Goal: Task Accomplishment & Management: Manage account settings

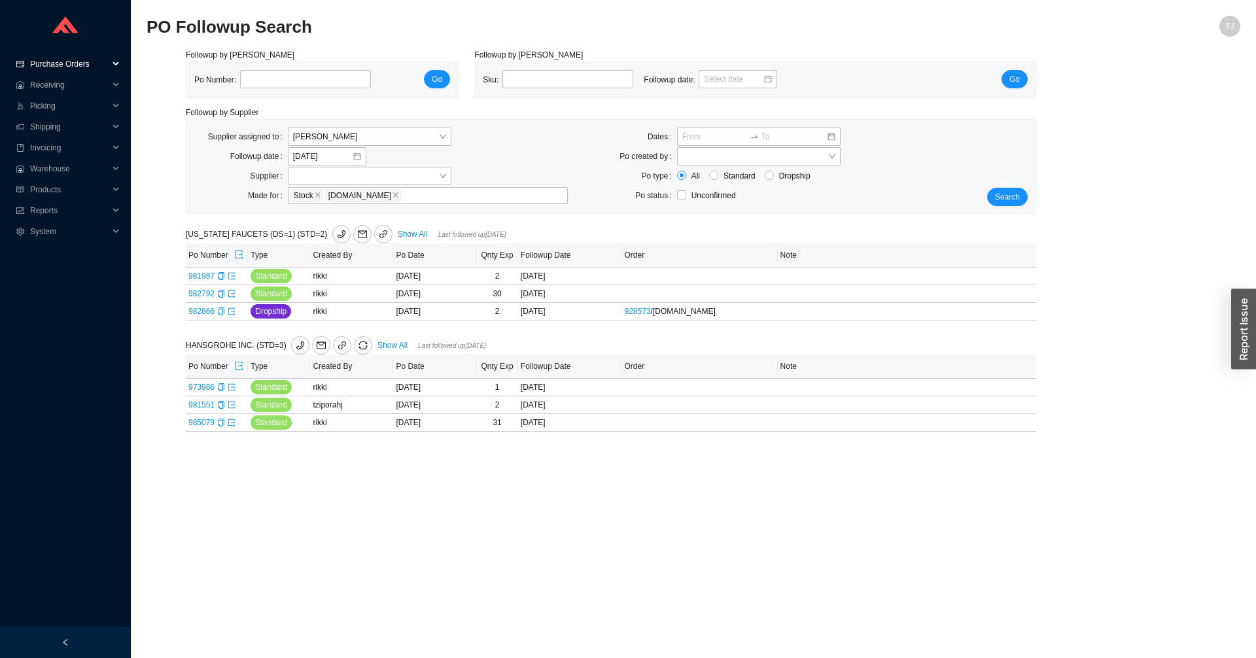
click at [67, 63] on span "Purchase Orders" at bounding box center [69, 64] width 78 height 21
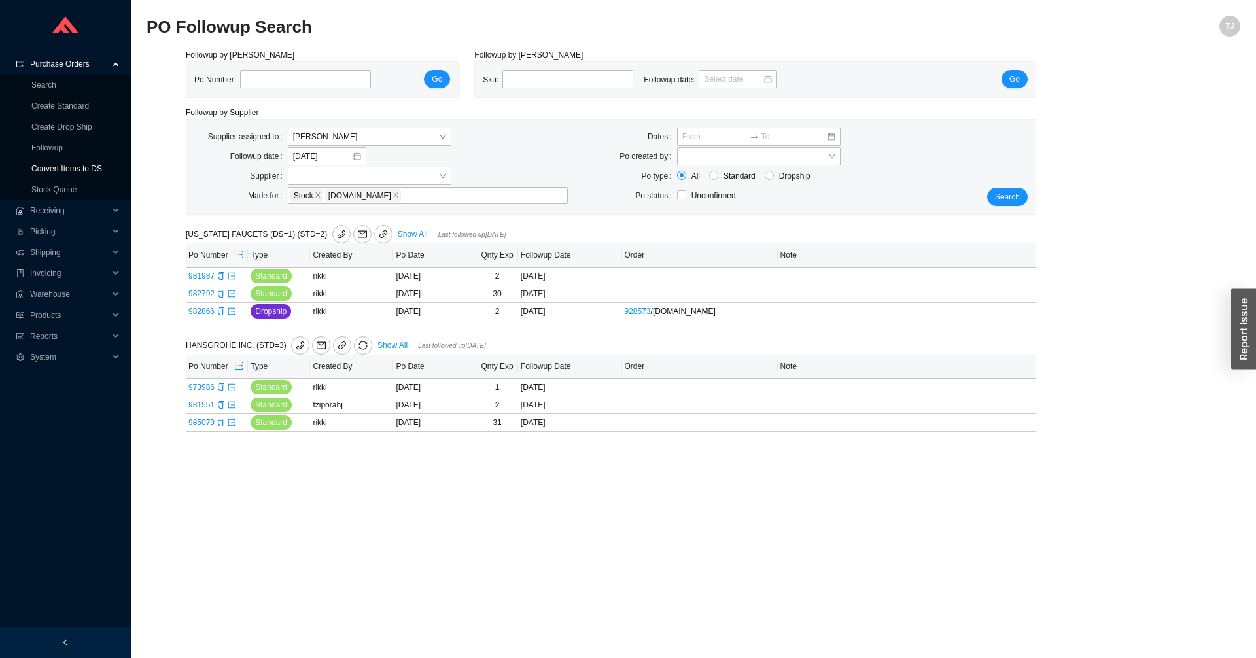
click at [63, 171] on link "Convert Items to DS" at bounding box center [66, 168] width 71 height 9
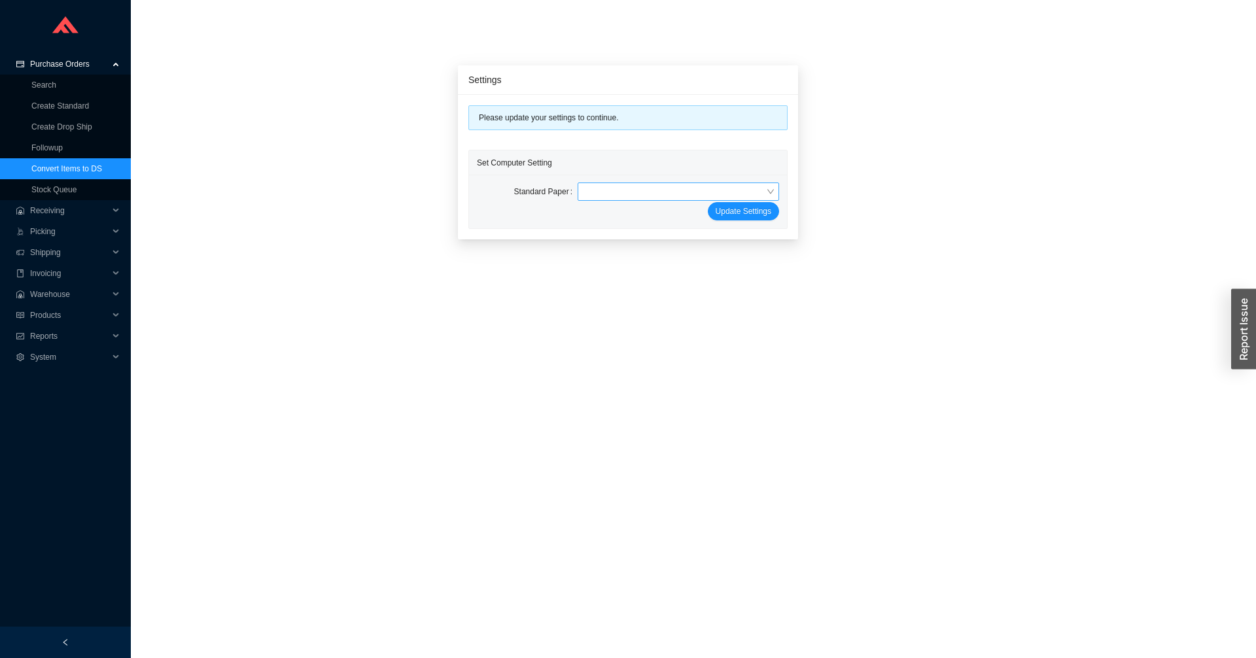
click at [625, 194] on input "search" at bounding box center [674, 191] width 183 height 17
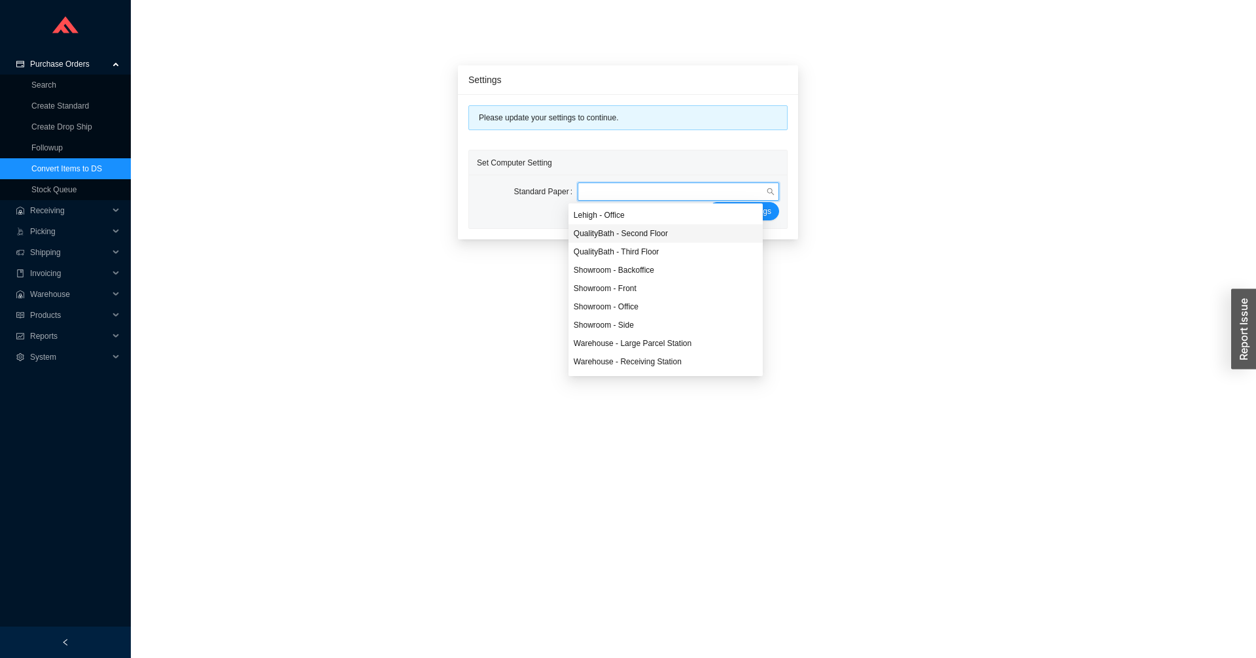
click at [676, 237] on div "QualityBath - Second Floor" at bounding box center [666, 234] width 184 height 12
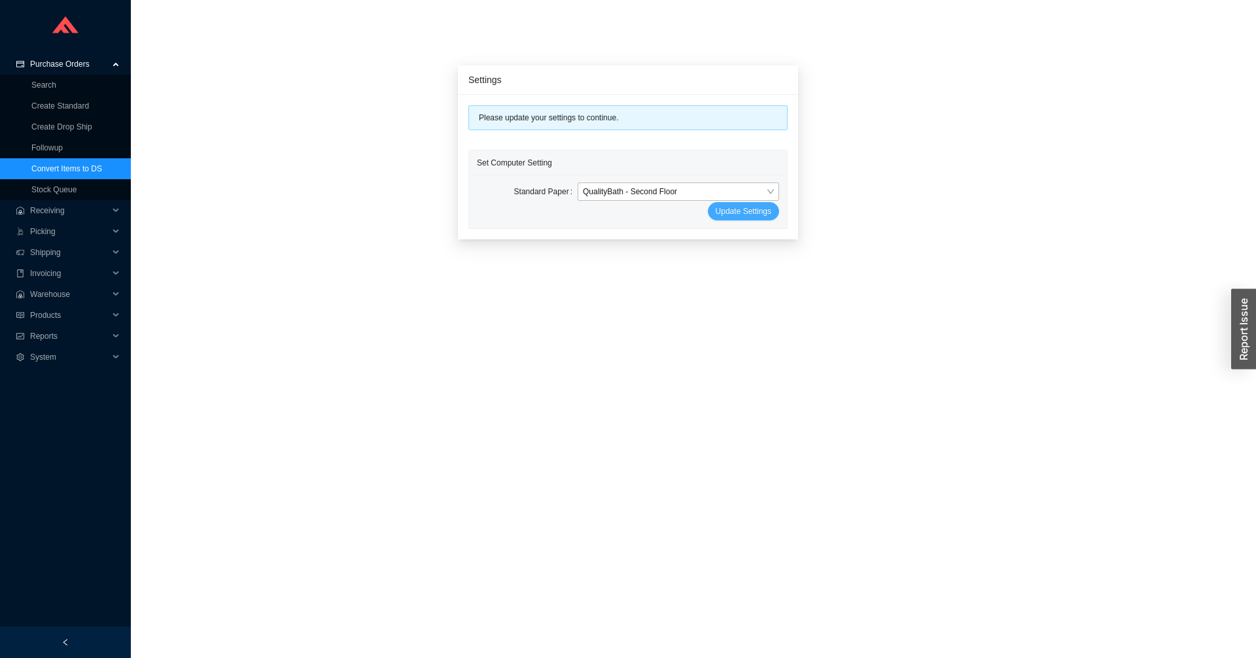
click at [721, 213] on span "Update Settings" at bounding box center [743, 211] width 56 height 13
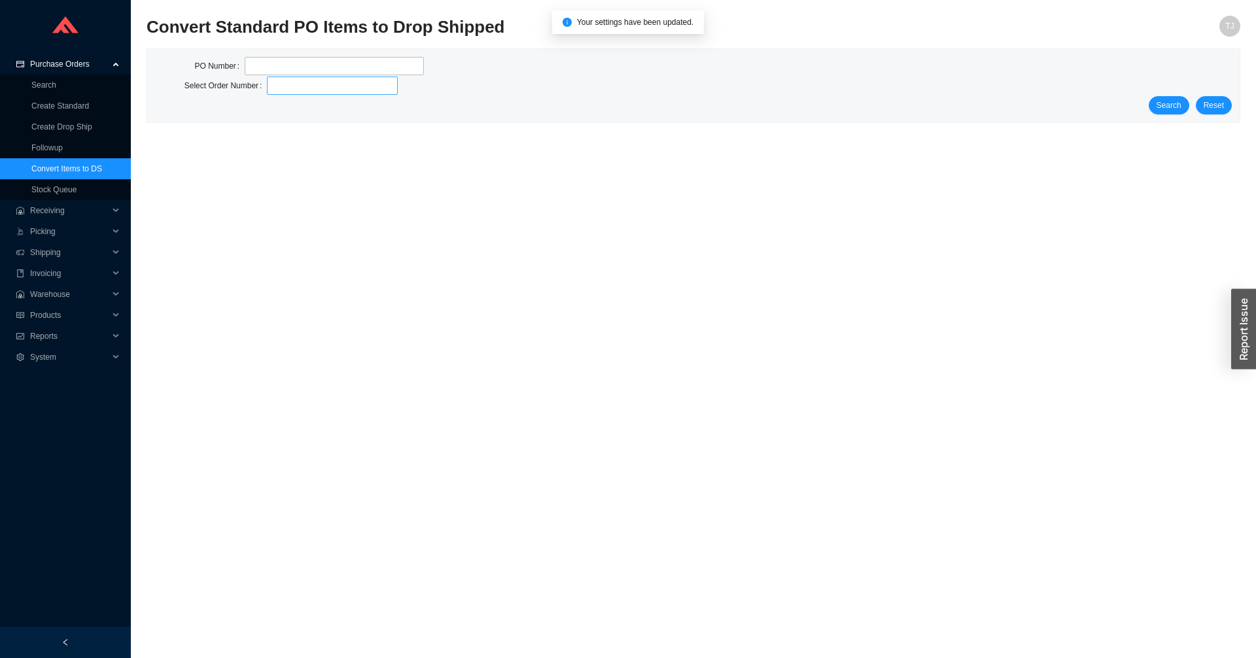
click at [317, 87] on span at bounding box center [332, 85] width 120 height 17
paste input "916063"
type input "916063"
paste input "916063"
type input "916063"
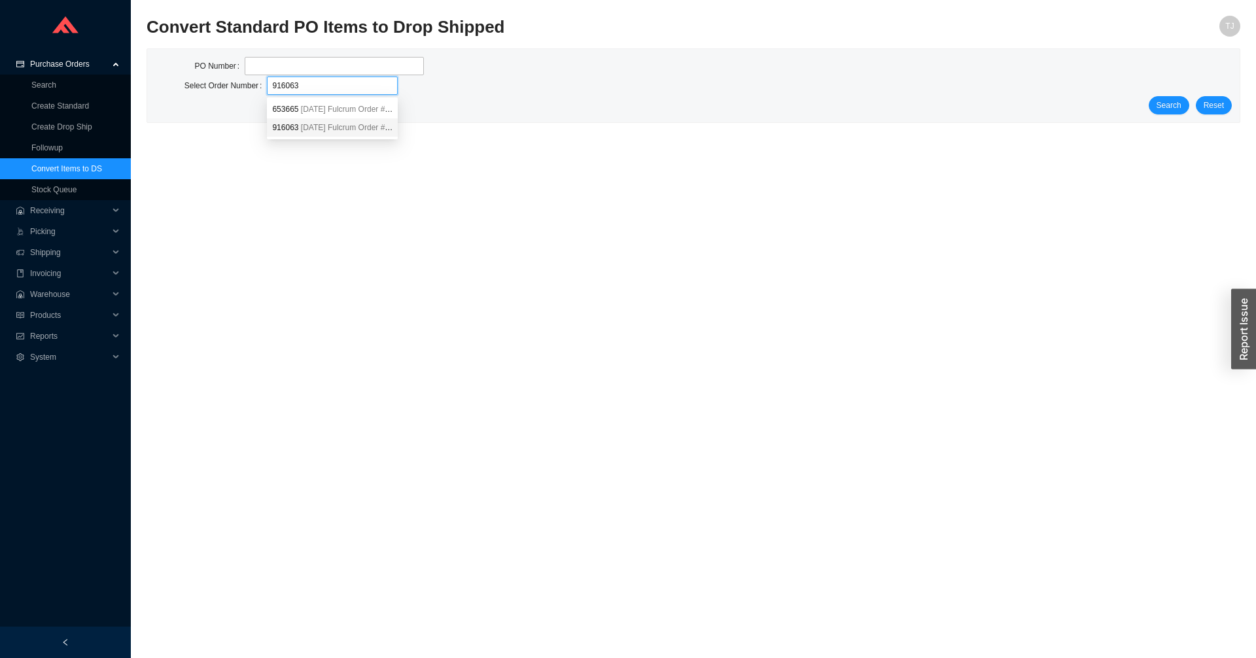
click at [301, 126] on span "7/14/2025" at bounding box center [313, 127] width 25 height 9
click at [1160, 101] on span "Search" at bounding box center [1168, 105] width 25 height 13
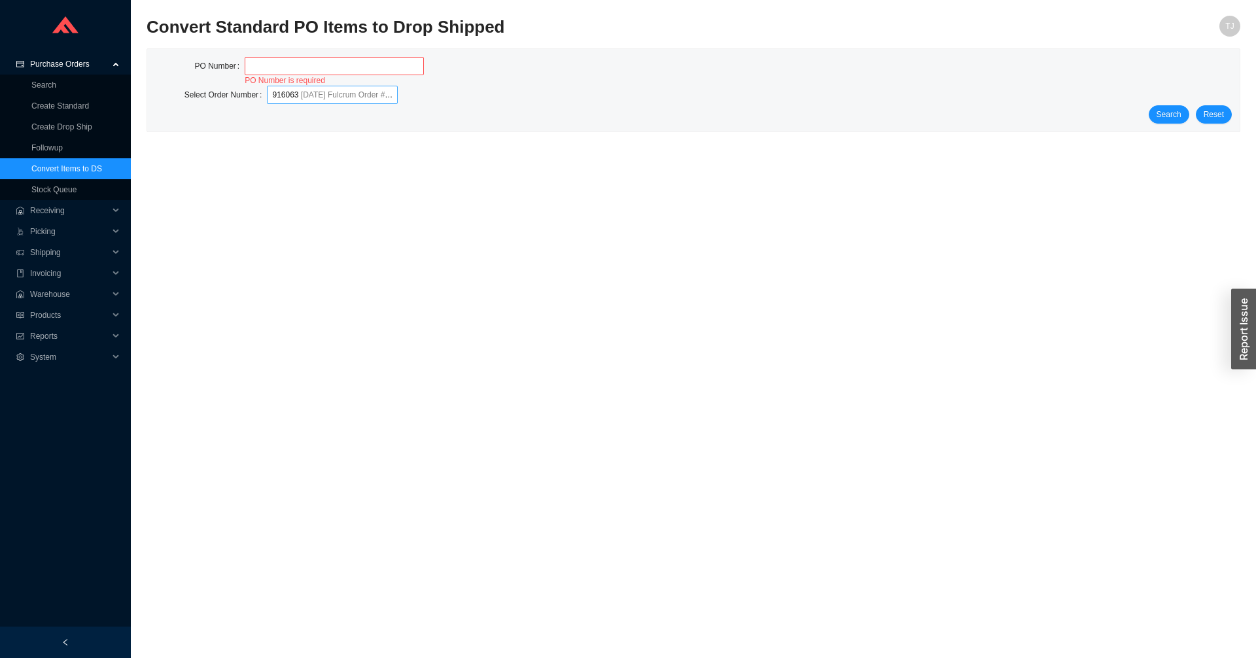
click at [637, 368] on main "Convert Standard PO Items to Drop Shipped TJ PO Number PO Number is required Se…" at bounding box center [692, 337] width 1093 height 642
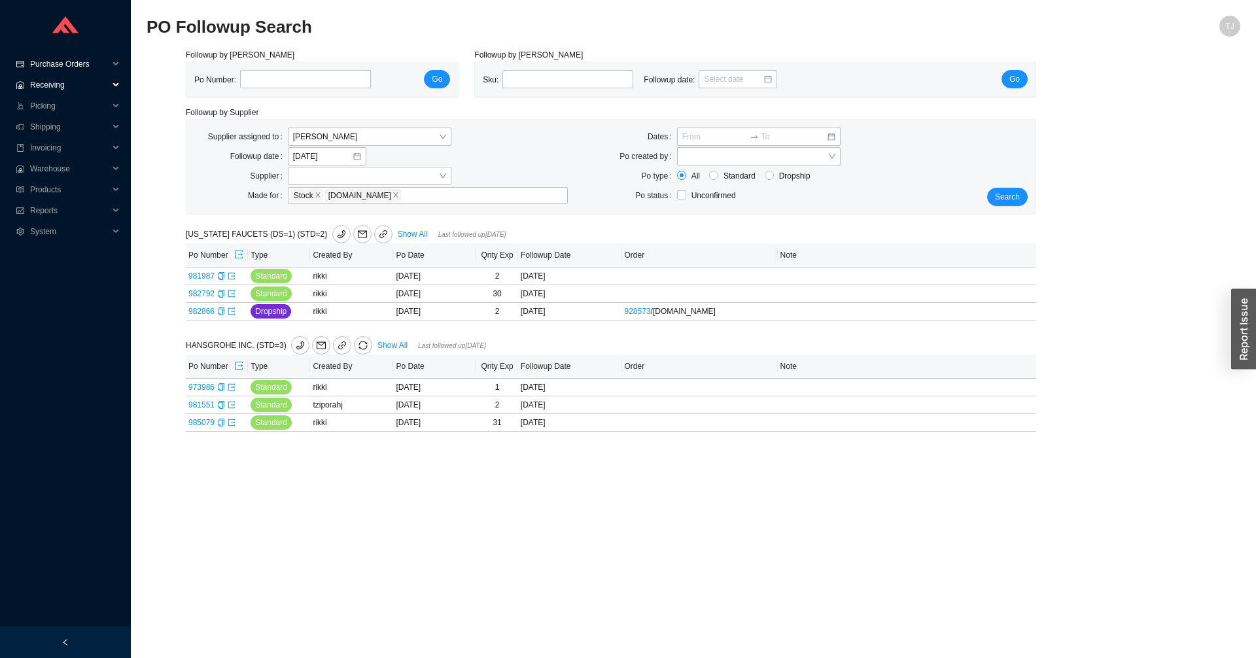
click at [80, 58] on span "Purchase Orders" at bounding box center [69, 64] width 78 height 21
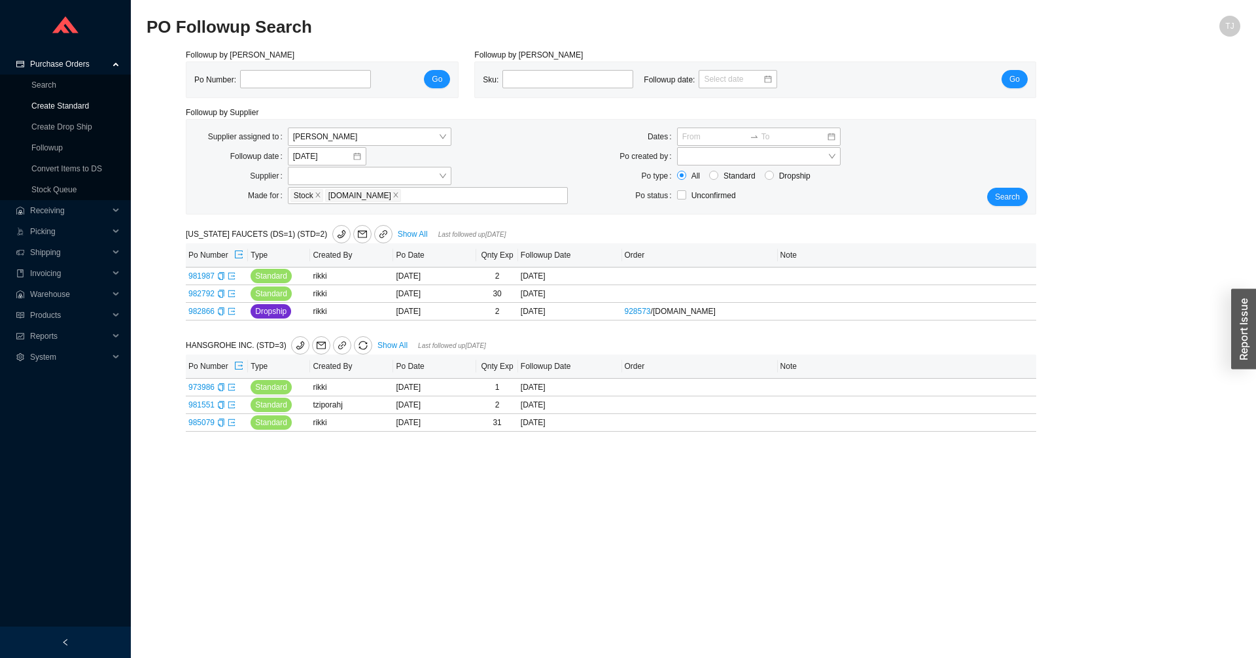
click at [75, 111] on link "Create Standard" at bounding box center [60, 105] width 58 height 9
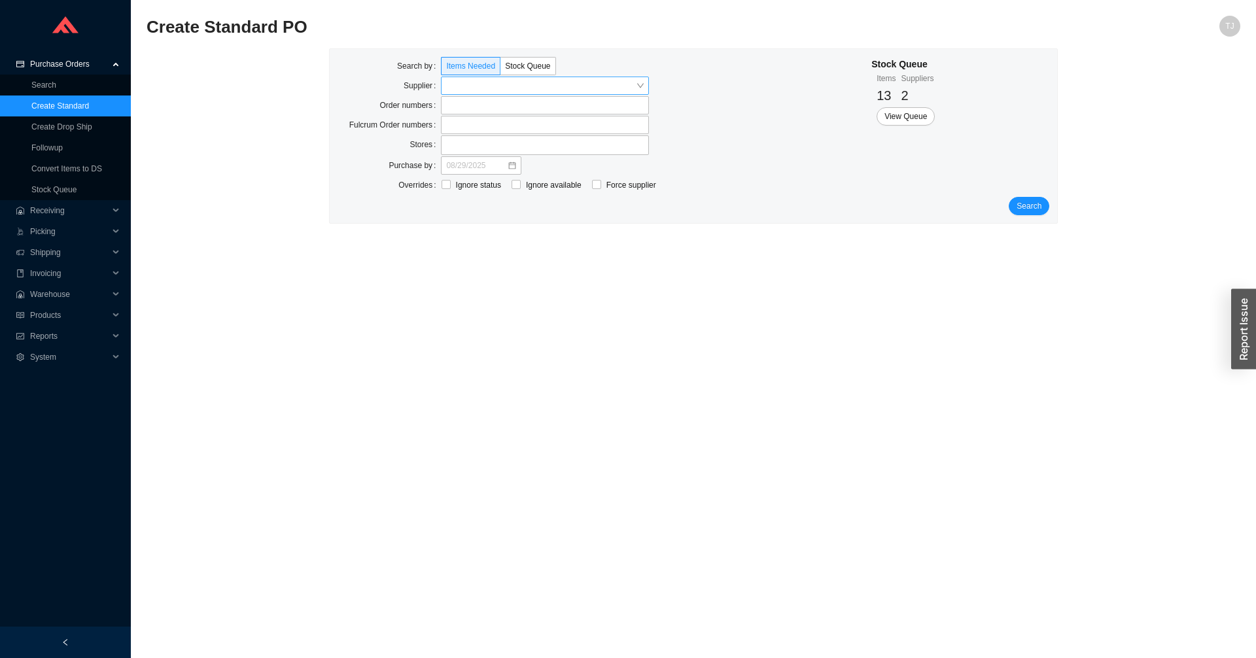
click at [455, 88] on input "search" at bounding box center [541, 85] width 190 height 17
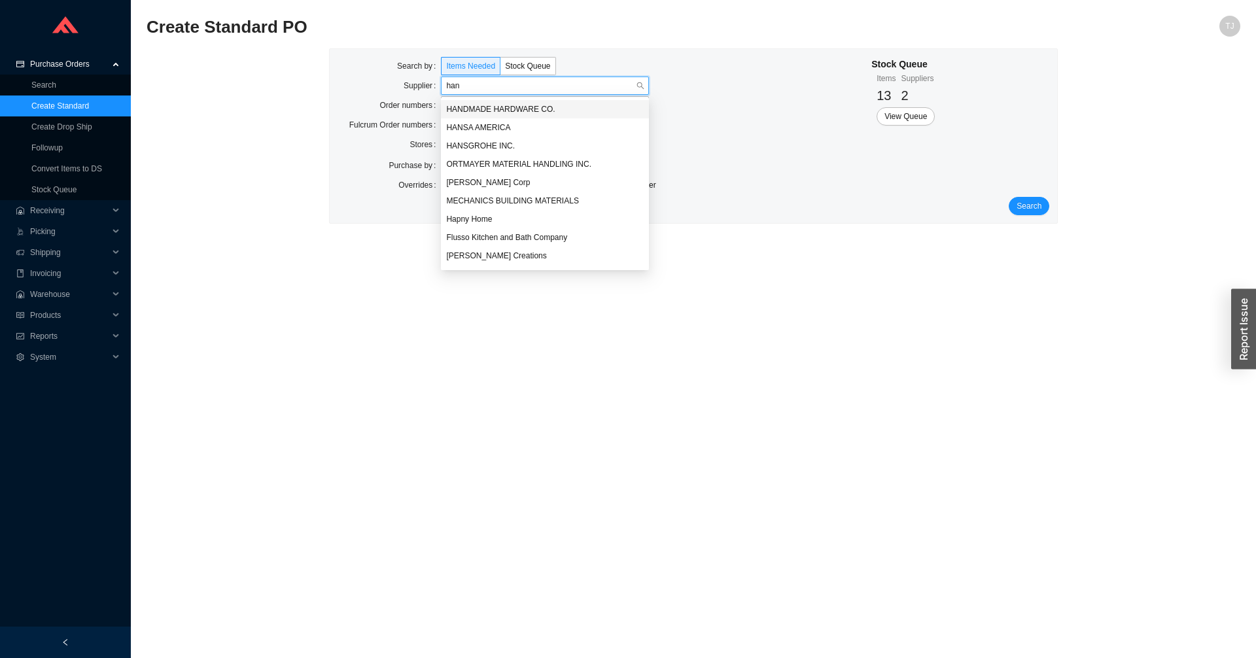
type input "hans"
click at [479, 129] on div "HANSGROHE INC." at bounding box center [544, 128] width 197 height 12
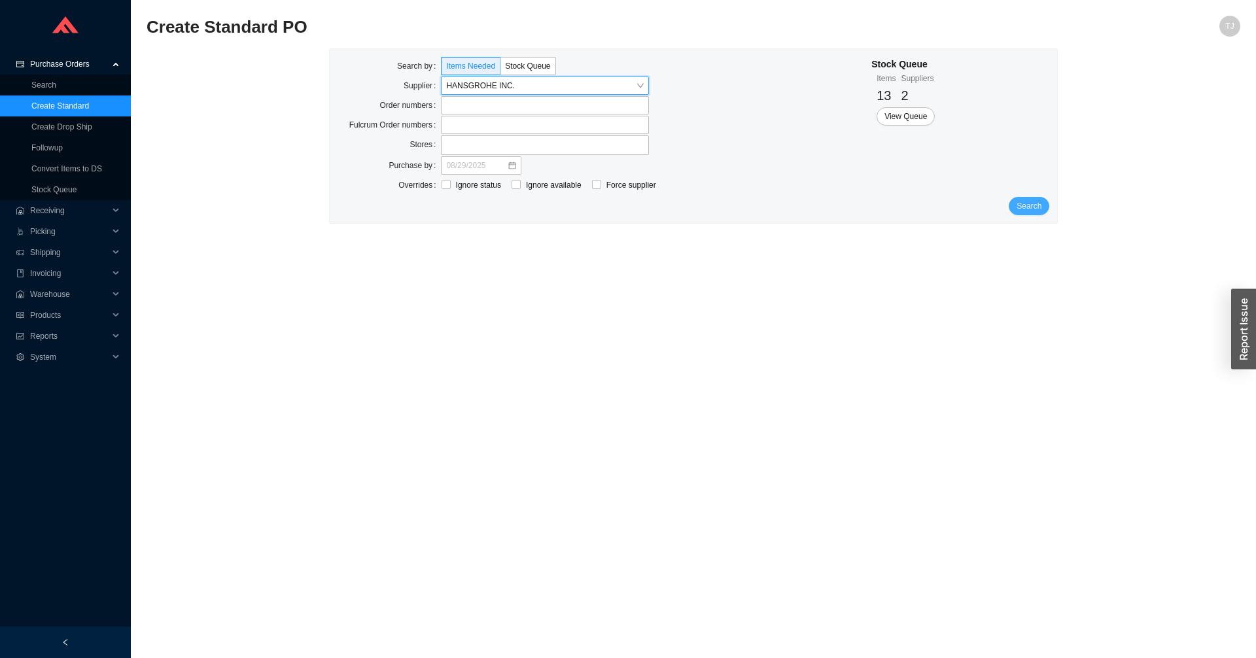
click at [1037, 203] on span "Search" at bounding box center [1028, 205] width 25 height 13
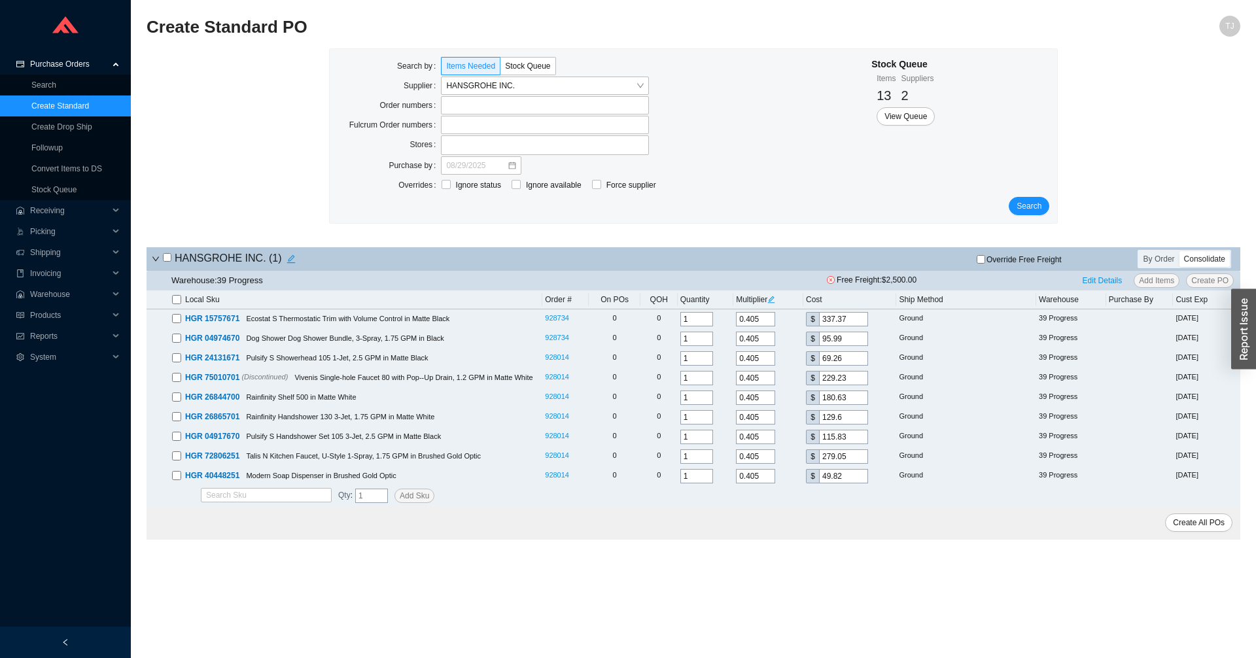
click at [174, 299] on input "checkbox" at bounding box center [176, 299] width 9 height 9
checkbox input "true"
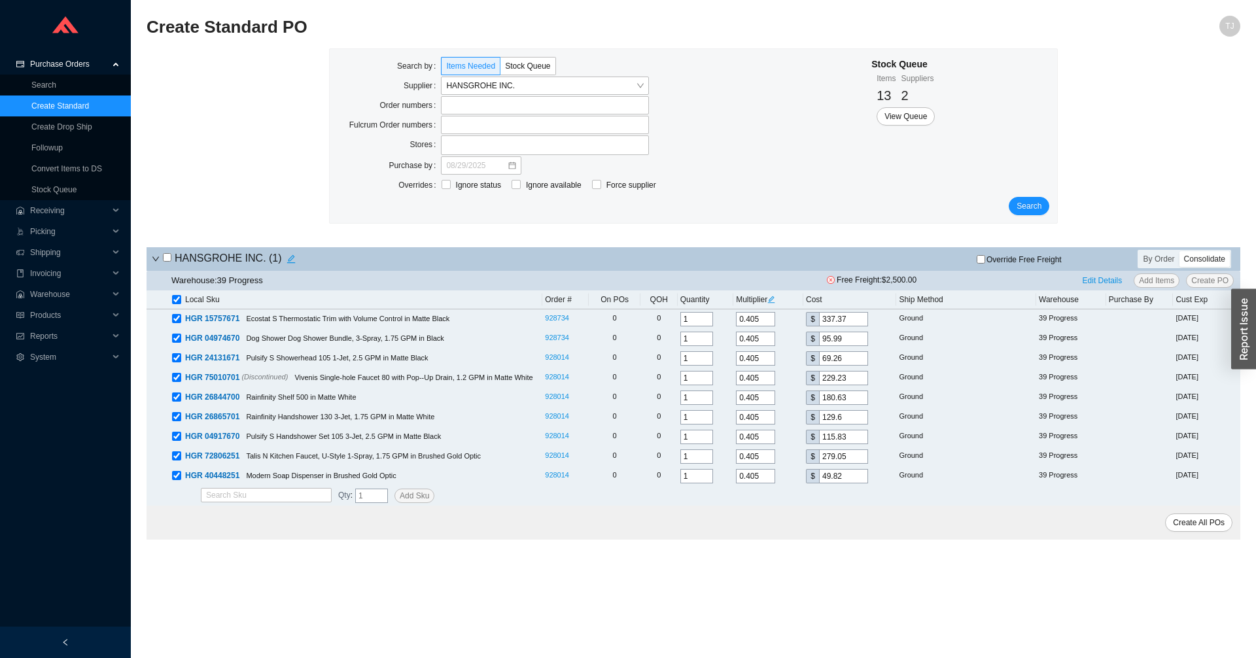
checkbox input "true"
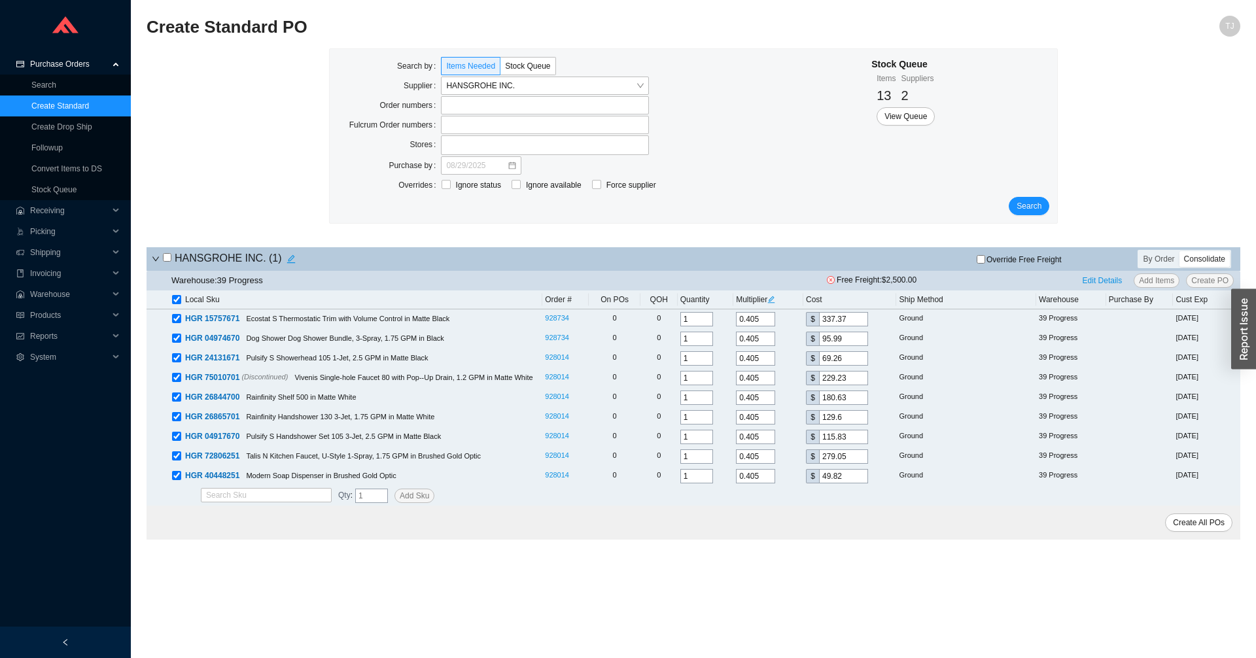
checkbox input "true"
click at [174, 299] on input "checkbox" at bounding box center [176, 299] width 9 height 9
checkbox input "false"
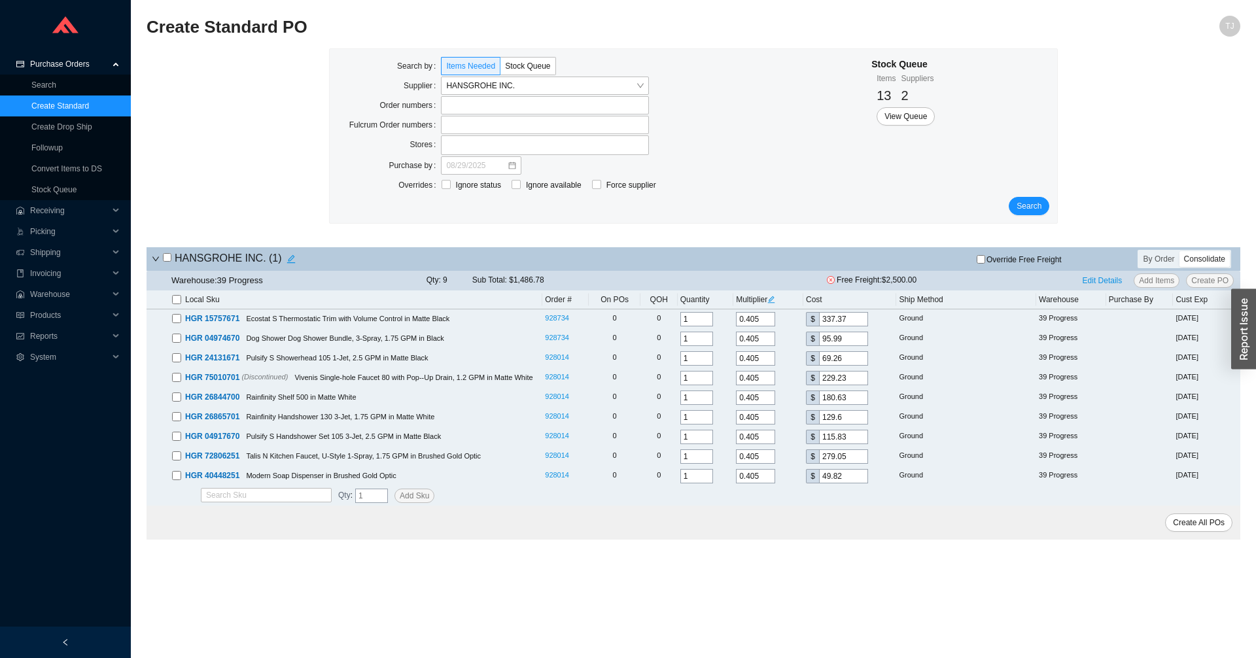
checkbox input "false"
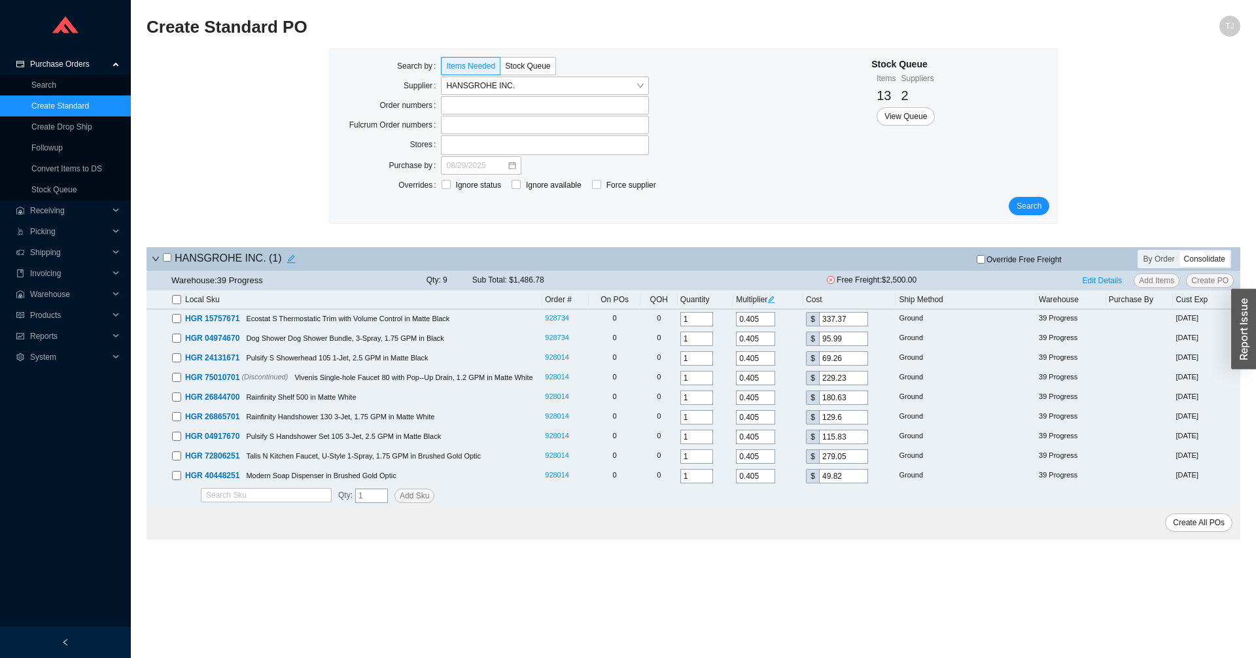
checkbox input "false"
click at [177, 303] on input "checkbox" at bounding box center [176, 299] width 9 height 9
checkbox input "true"
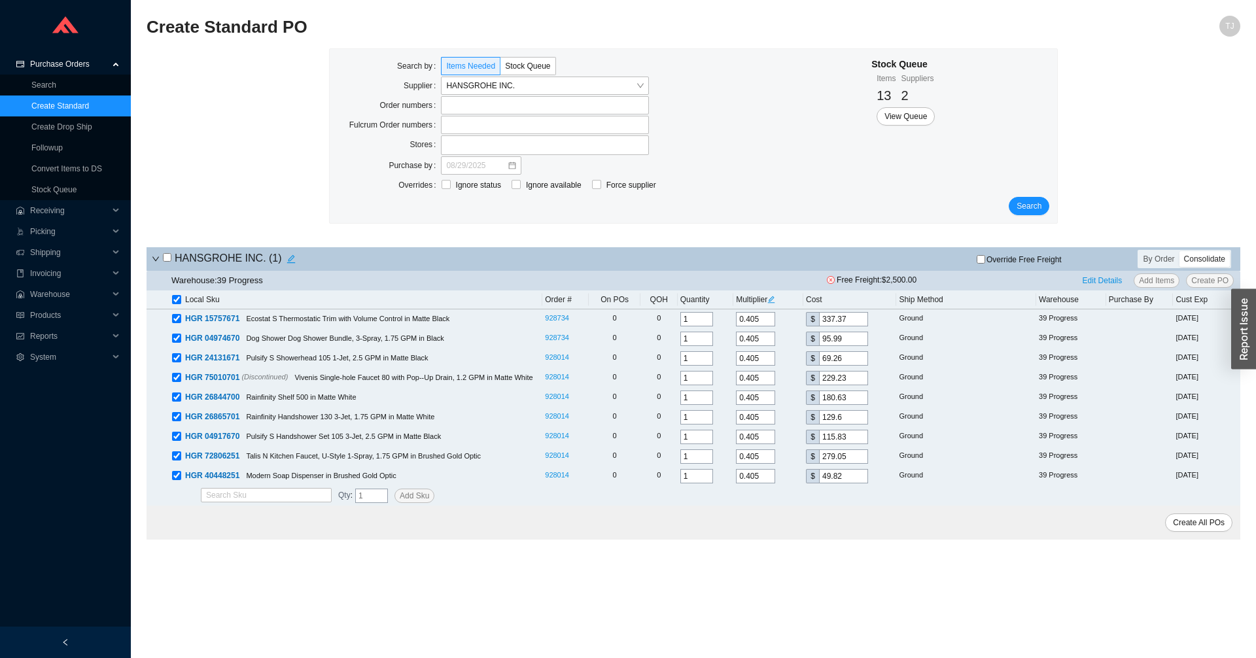
checkbox input "true"
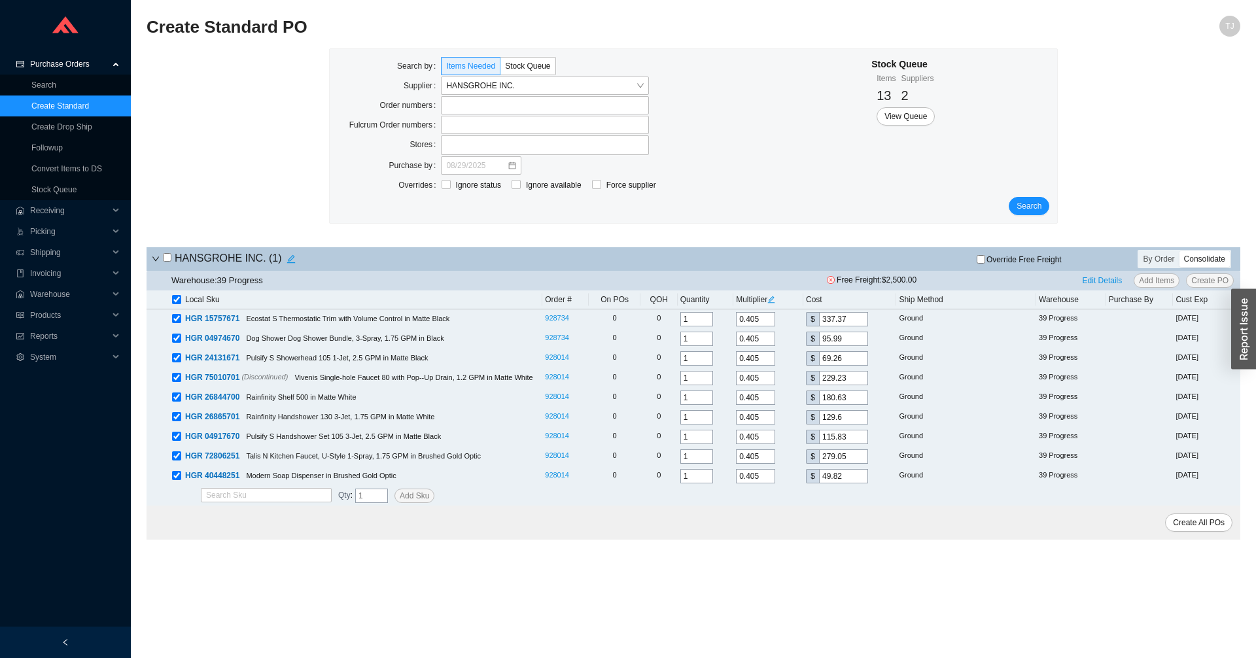
checkbox input "true"
click at [177, 303] on input "checkbox" at bounding box center [176, 299] width 9 height 9
checkbox input "false"
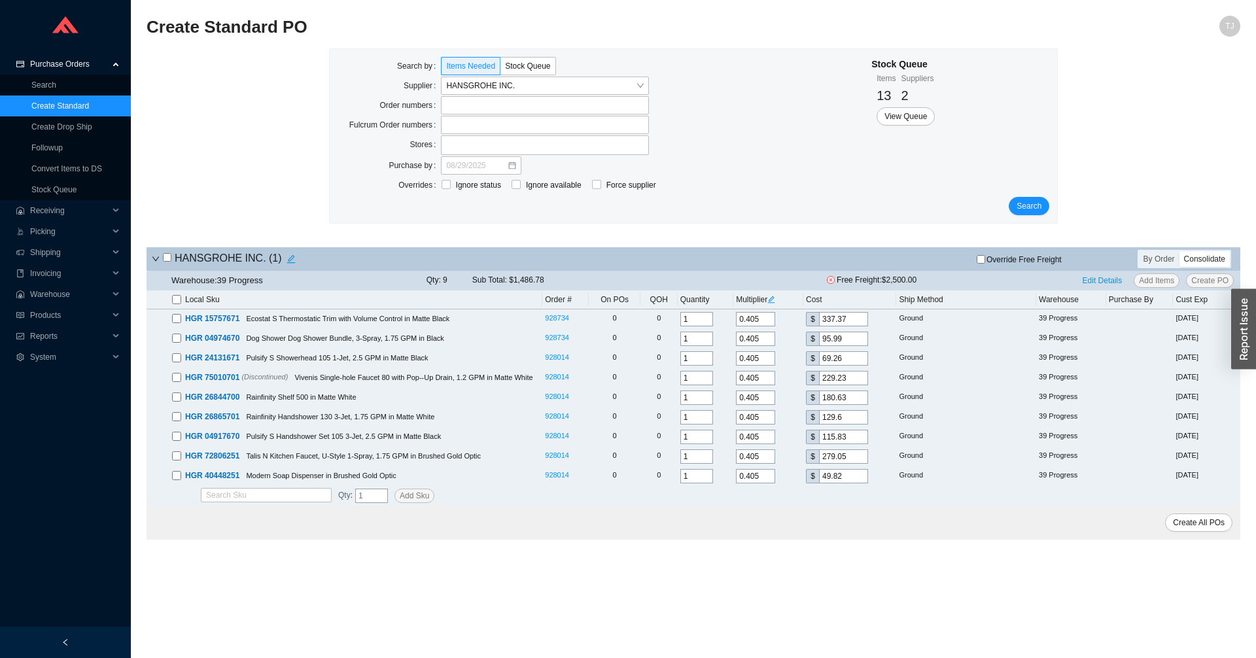
checkbox input "false"
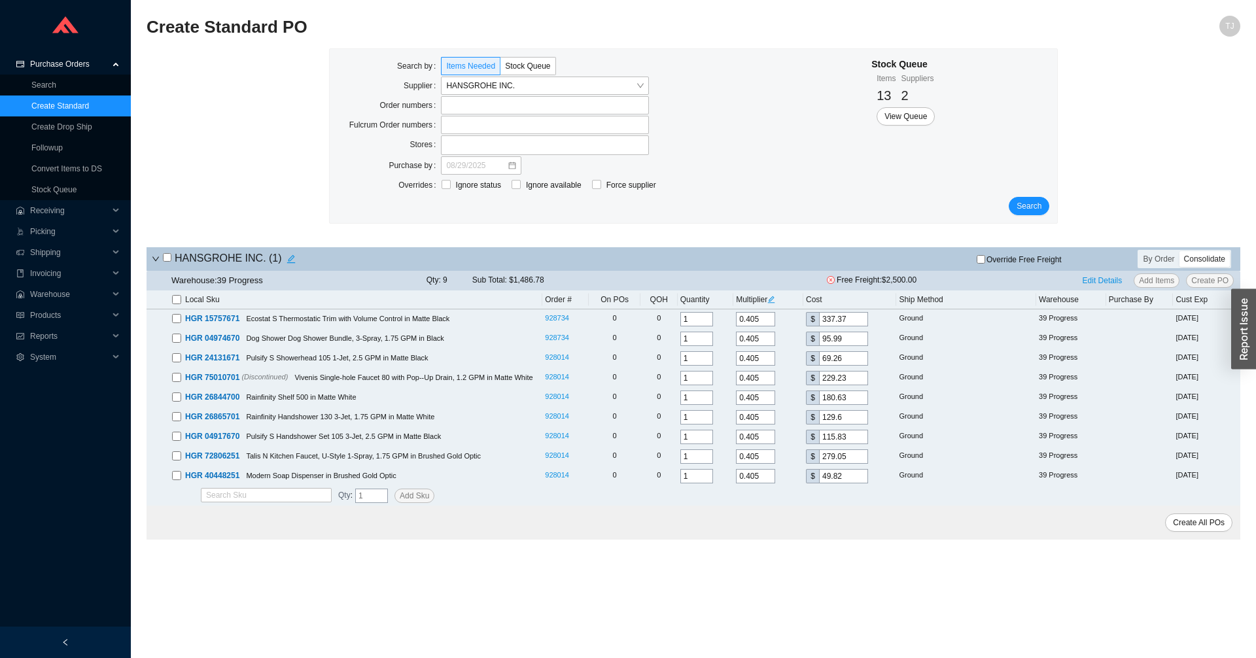
checkbox input "false"
click at [1033, 209] on span "Search" at bounding box center [1028, 205] width 25 height 13
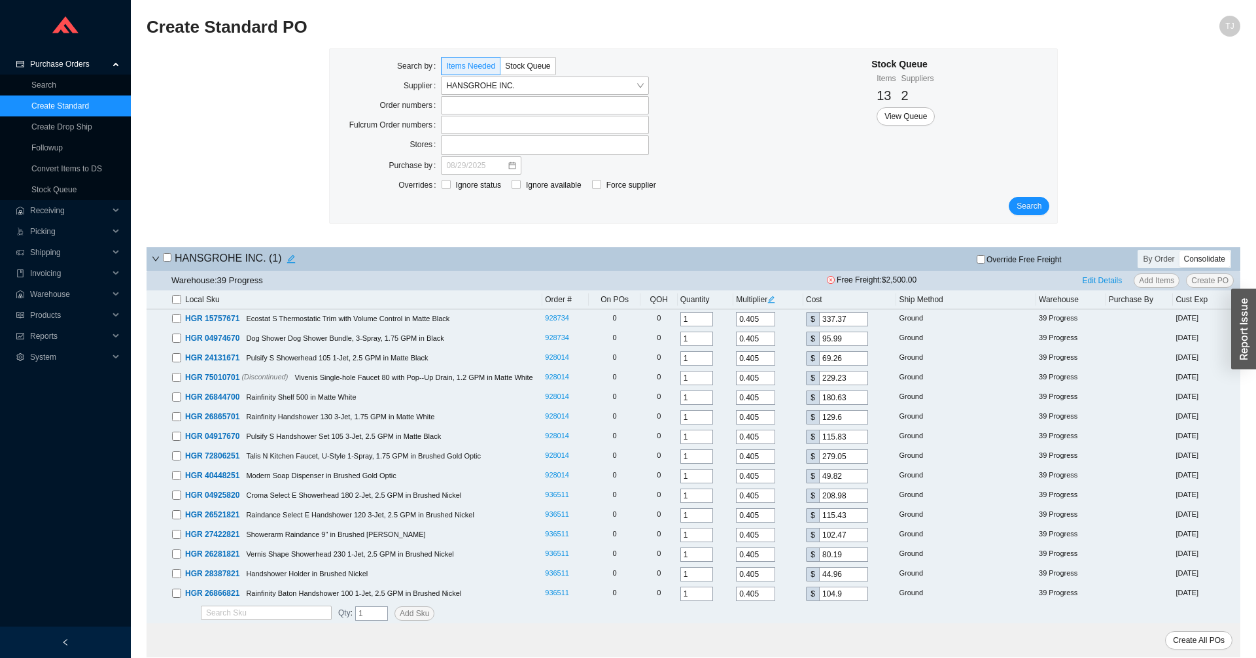
click at [178, 302] on input "checkbox" at bounding box center [176, 299] width 9 height 9
checkbox input "true"
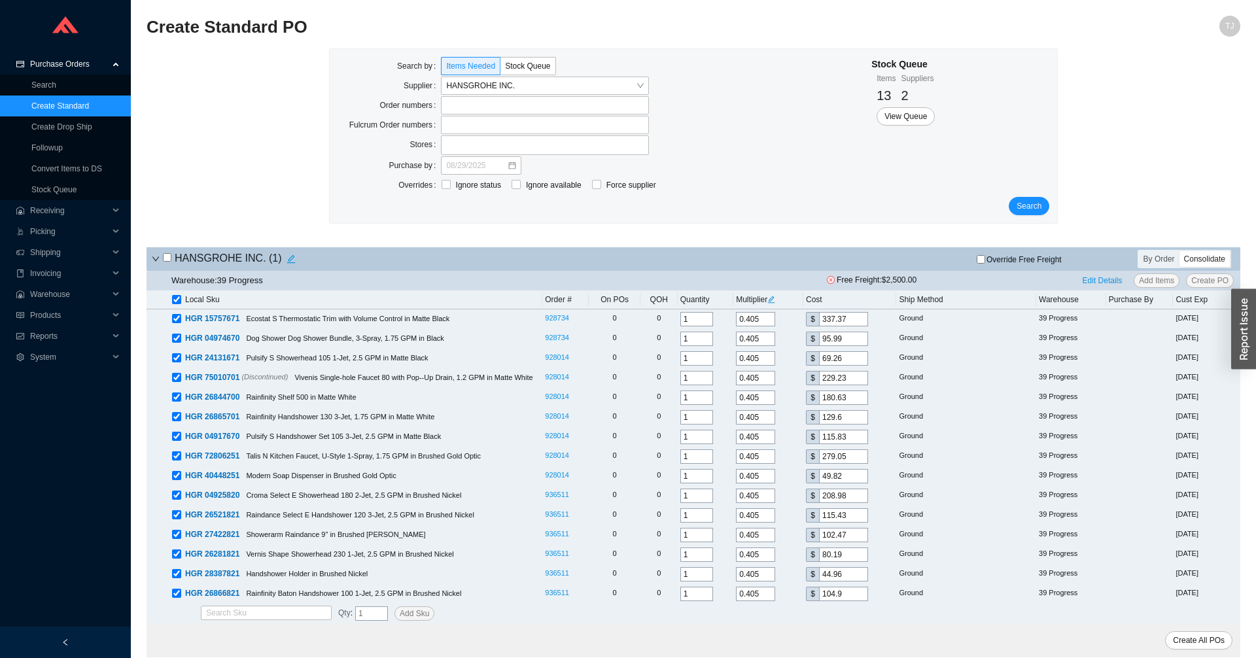
checkbox input "true"
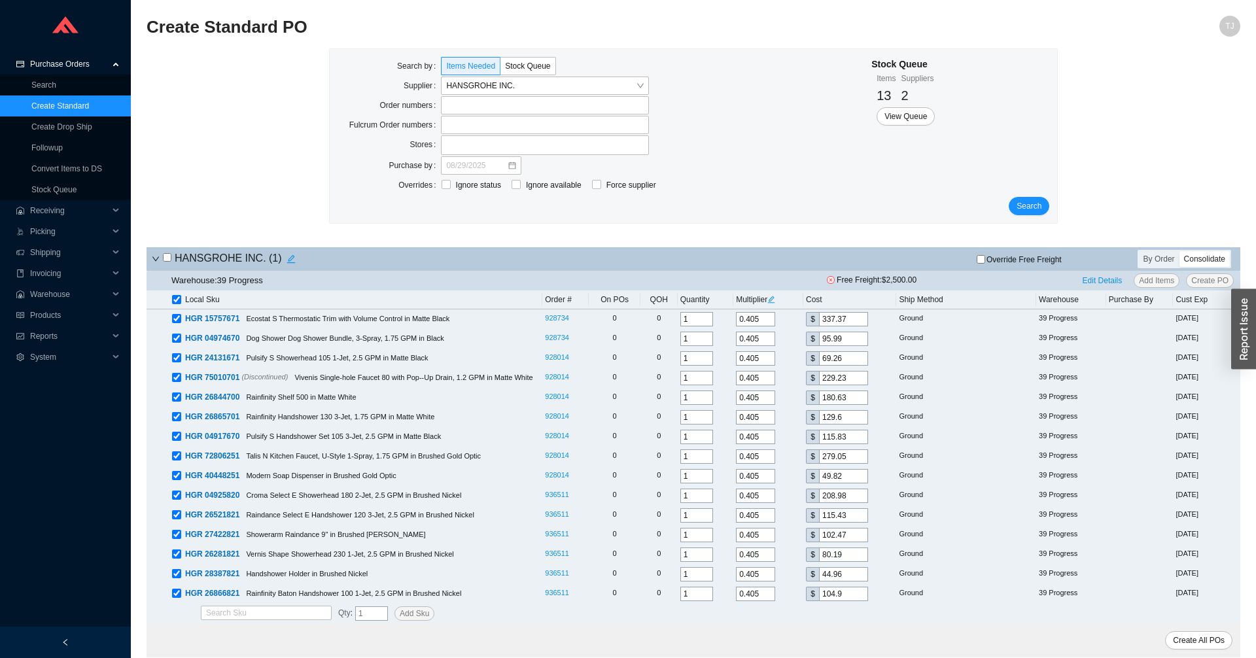
checkbox input "true"
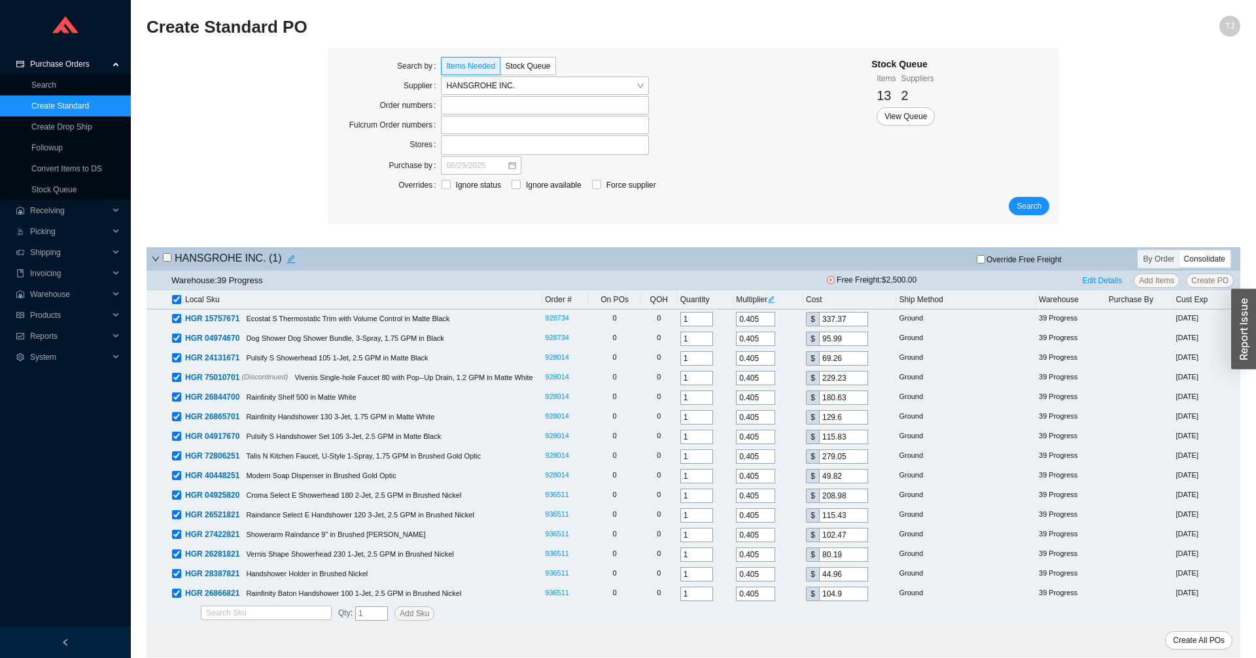
checkbox input "true"
click at [1032, 209] on span "Search" at bounding box center [1028, 205] width 25 height 13
click at [175, 301] on input "checkbox" at bounding box center [176, 299] width 9 height 9
checkbox input "true"
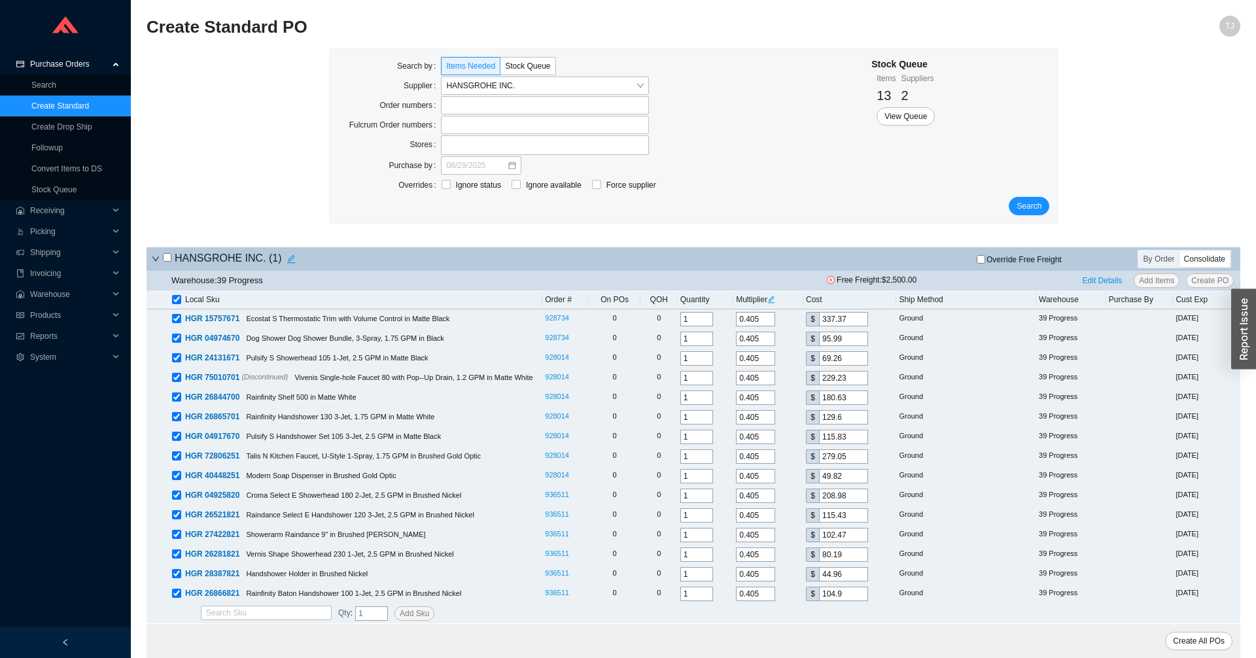
checkbox input "true"
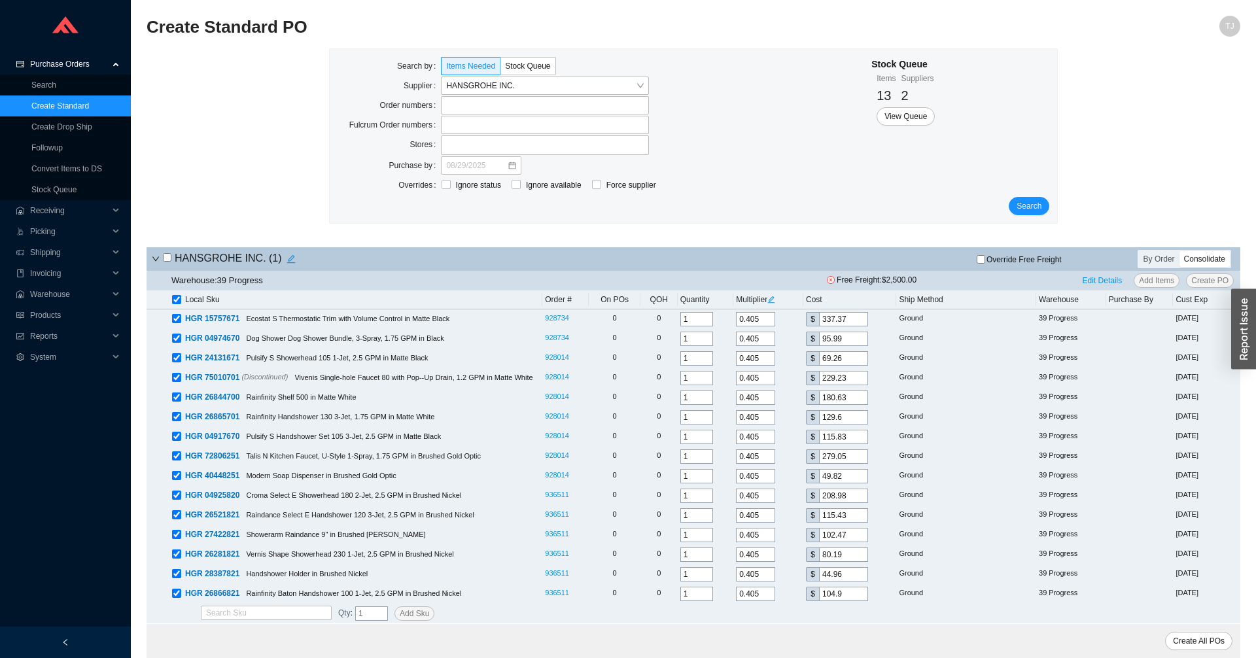
checkbox input "true"
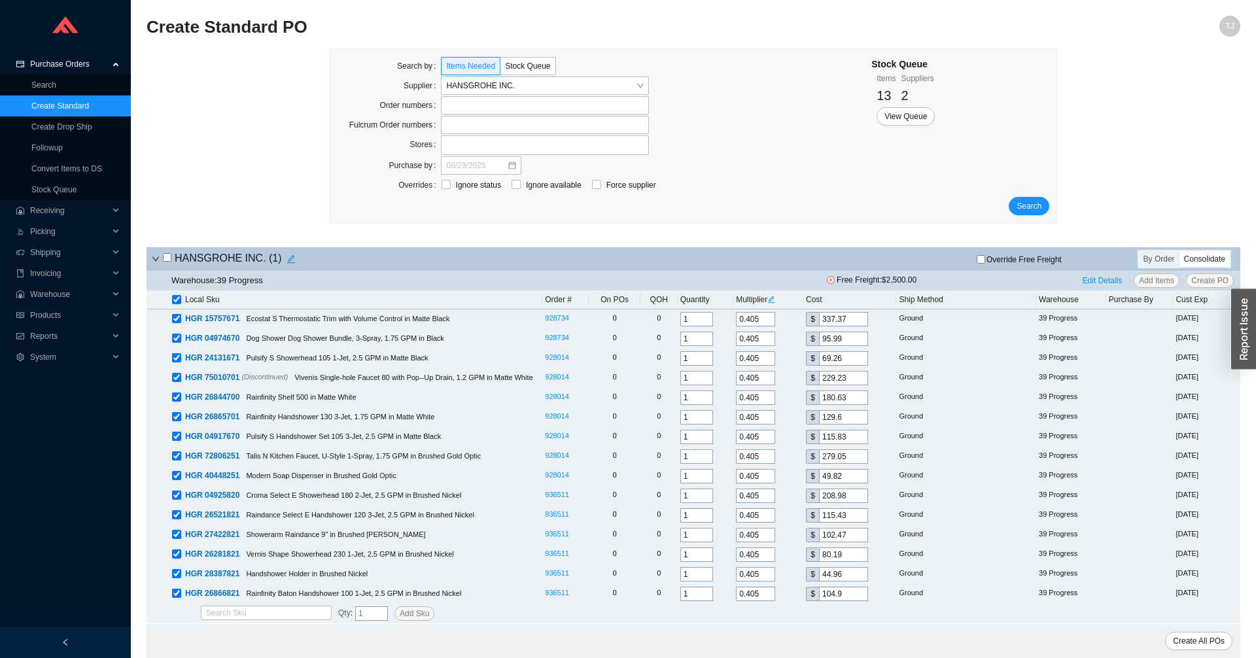
checkbox input "true"
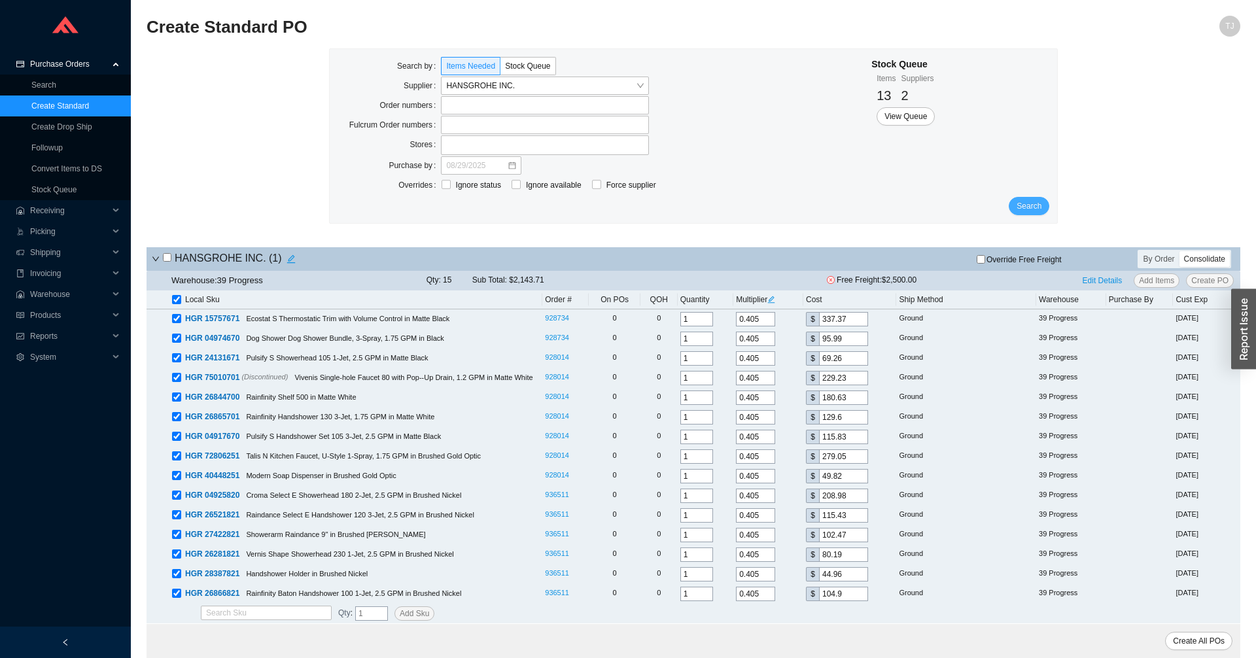
click at [1027, 201] on span "Search" at bounding box center [1028, 205] width 25 height 13
click at [179, 303] on input "checkbox" at bounding box center [176, 299] width 9 height 9
checkbox input "true"
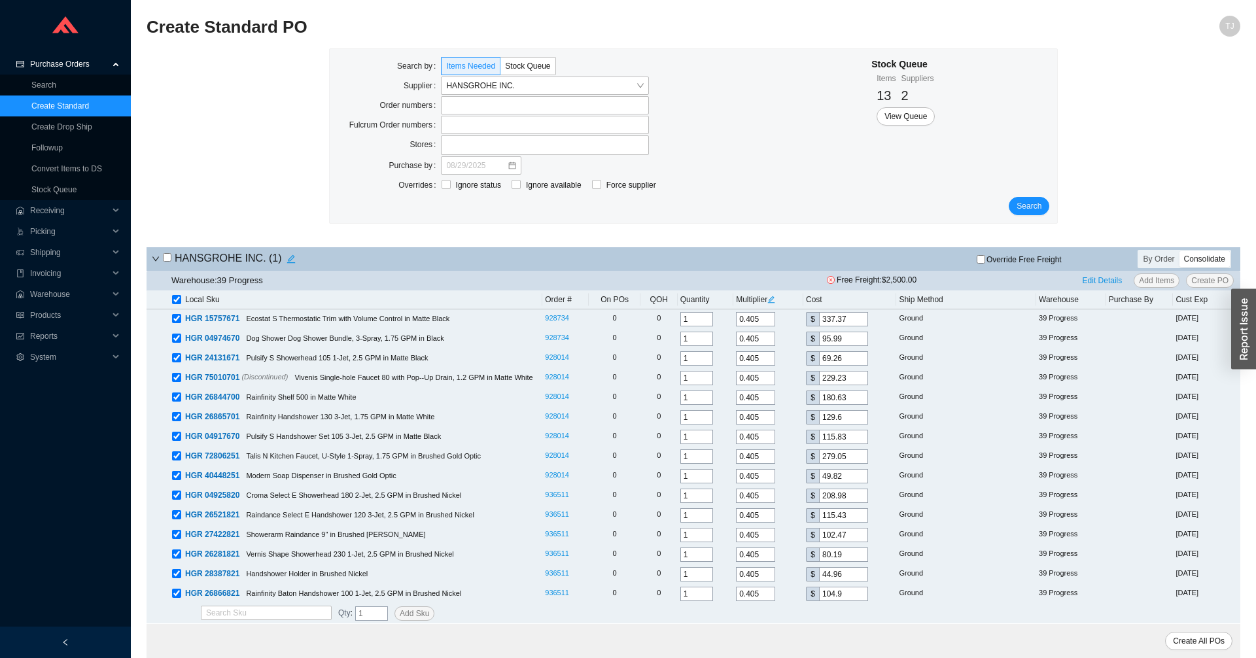
checkbox input "true"
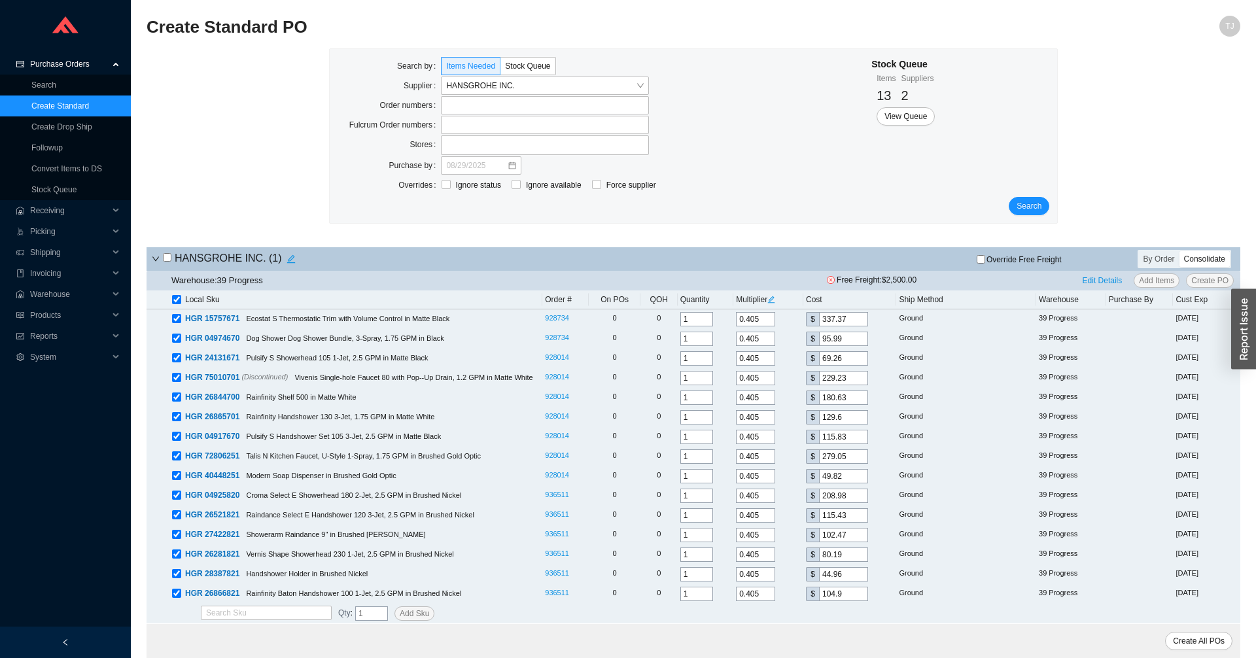
checkbox input "true"
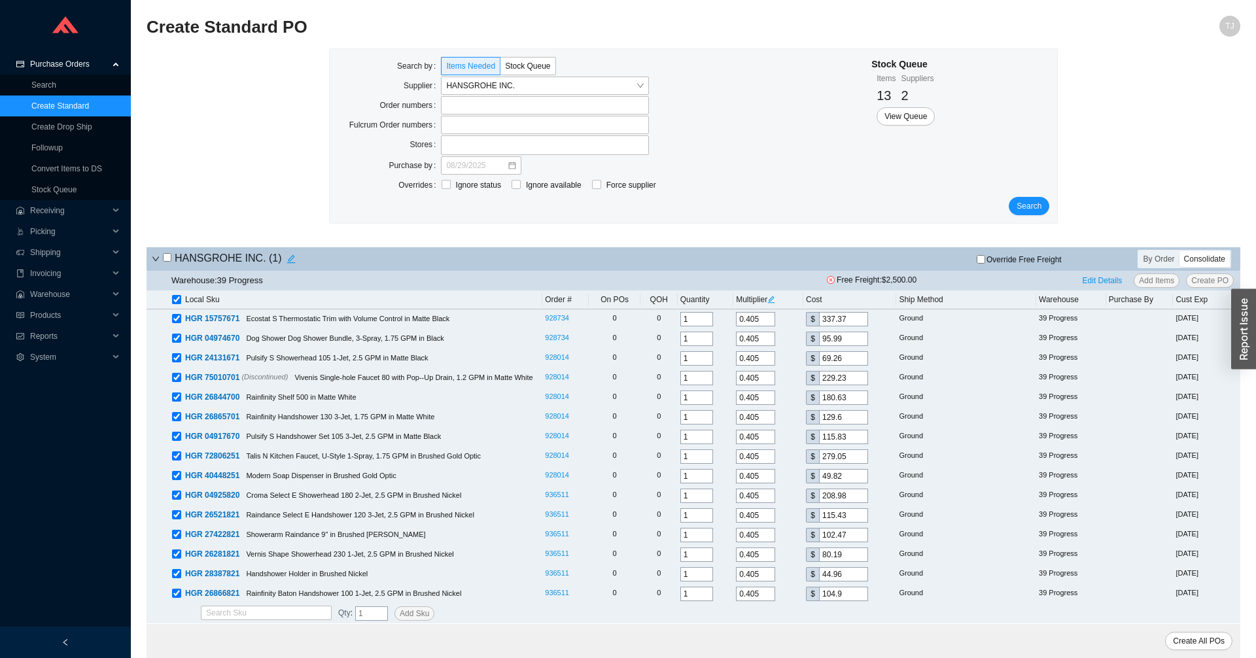
checkbox input "true"
click at [179, 303] on input "checkbox" at bounding box center [176, 299] width 9 height 9
checkbox input "false"
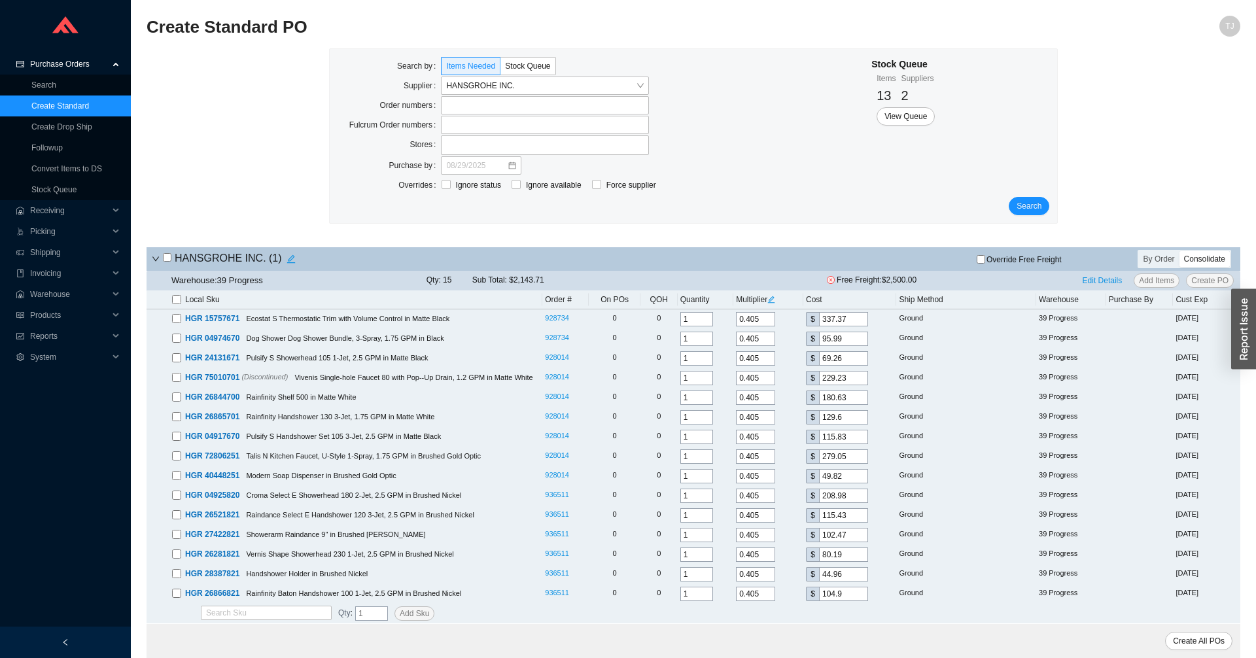
checkbox input "false"
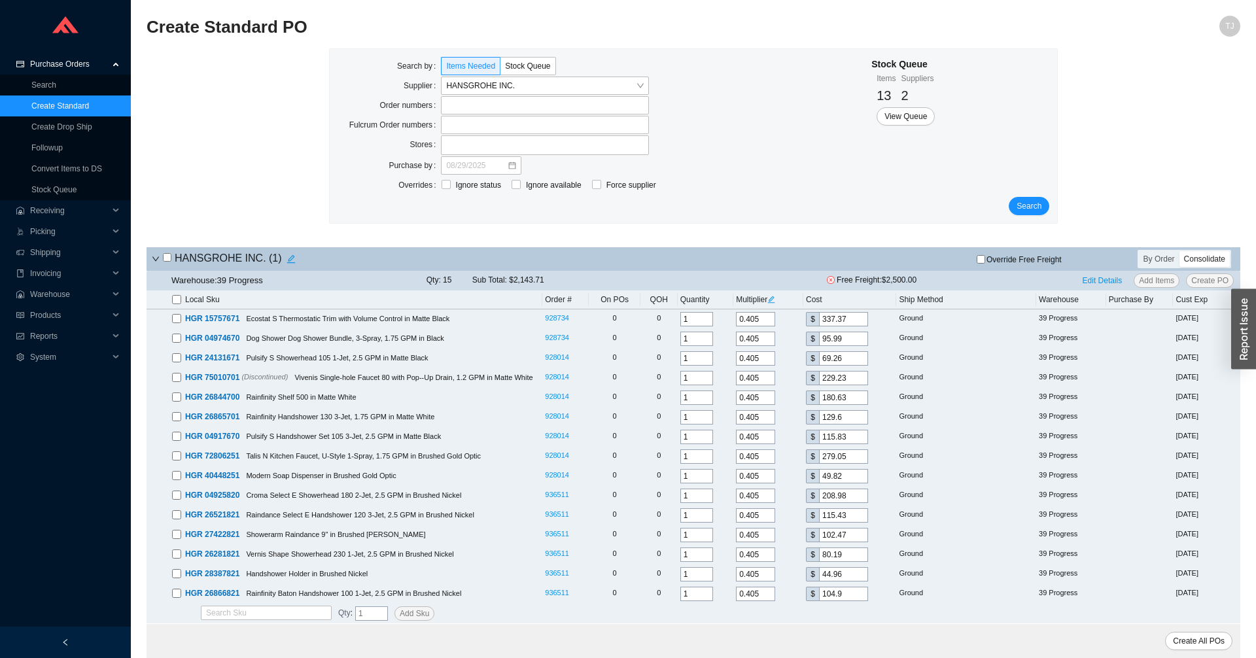
checkbox input "false"
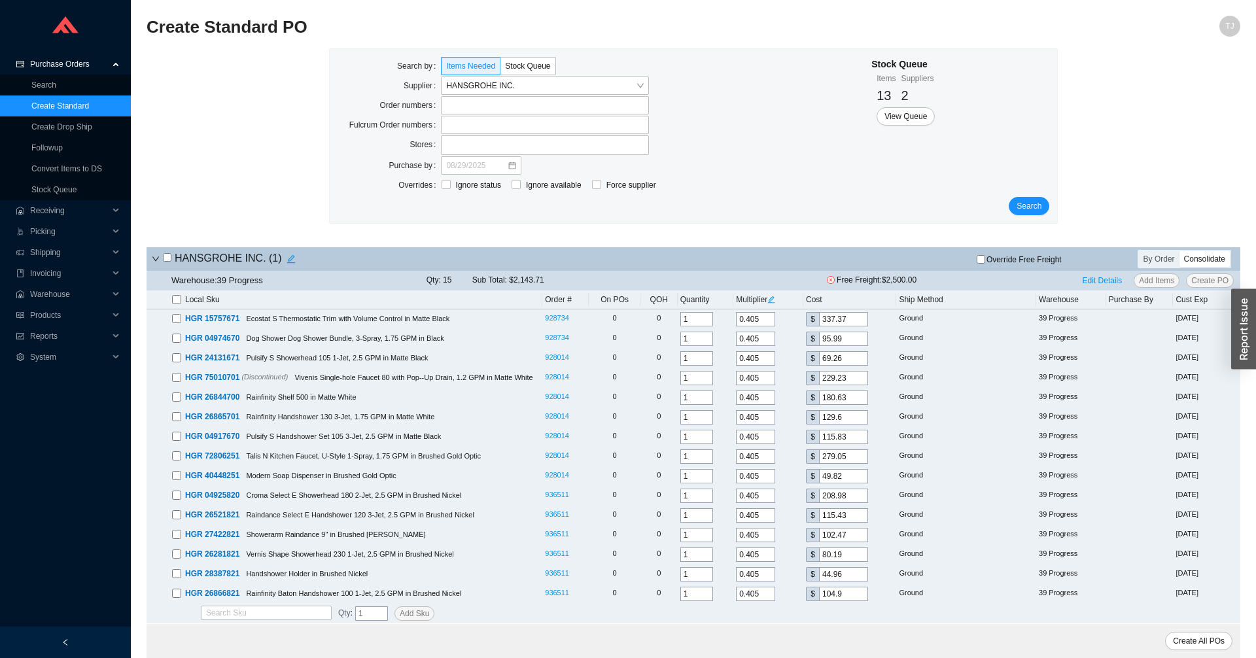
checkbox input "false"
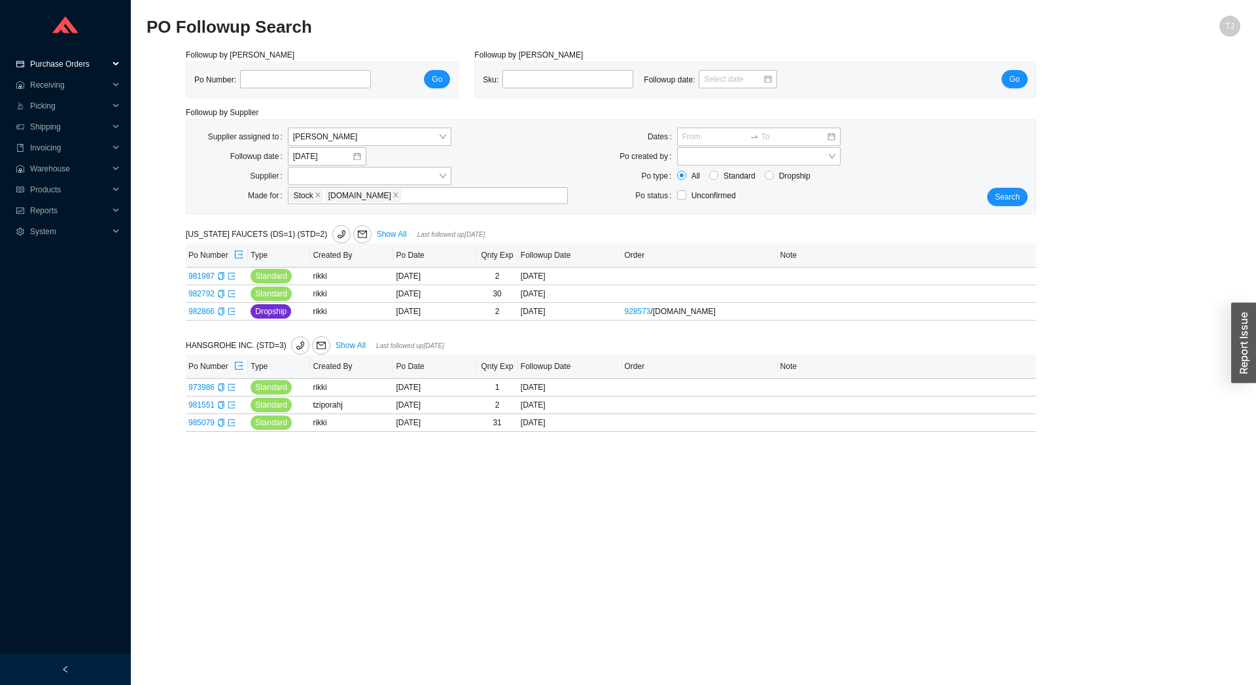
click at [83, 67] on span "Purchase Orders" at bounding box center [69, 64] width 78 height 21
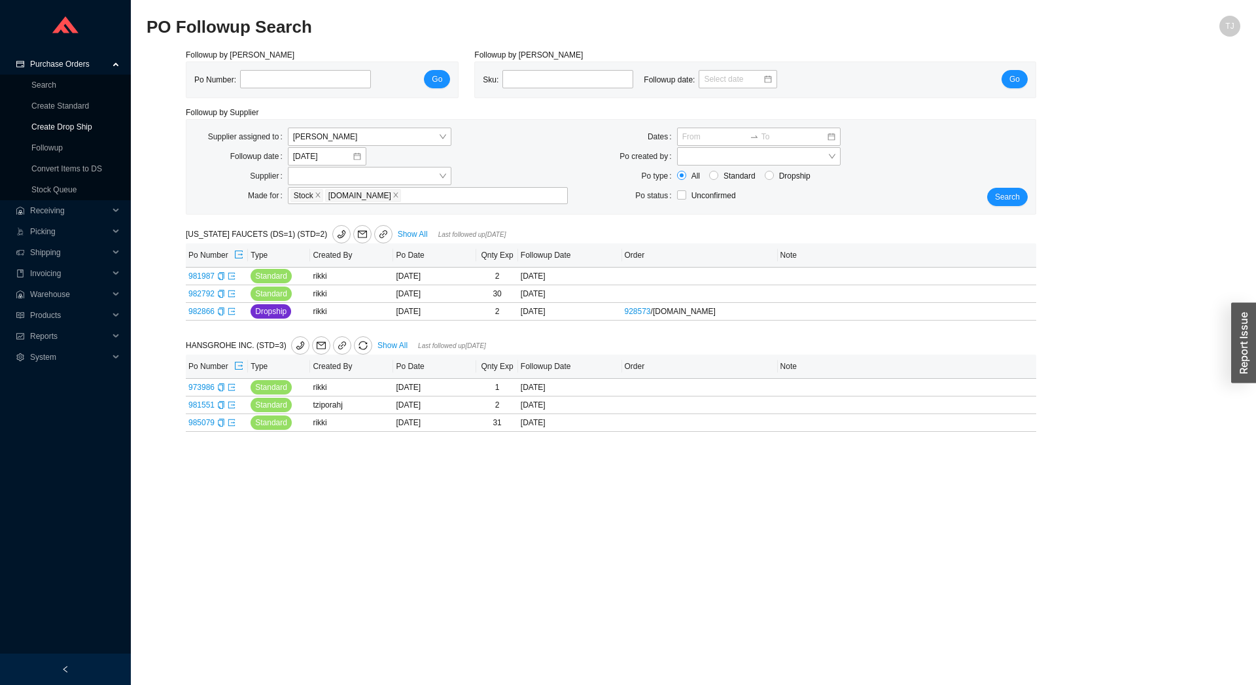
click at [64, 127] on link "Create Drop Ship" at bounding box center [61, 126] width 61 height 9
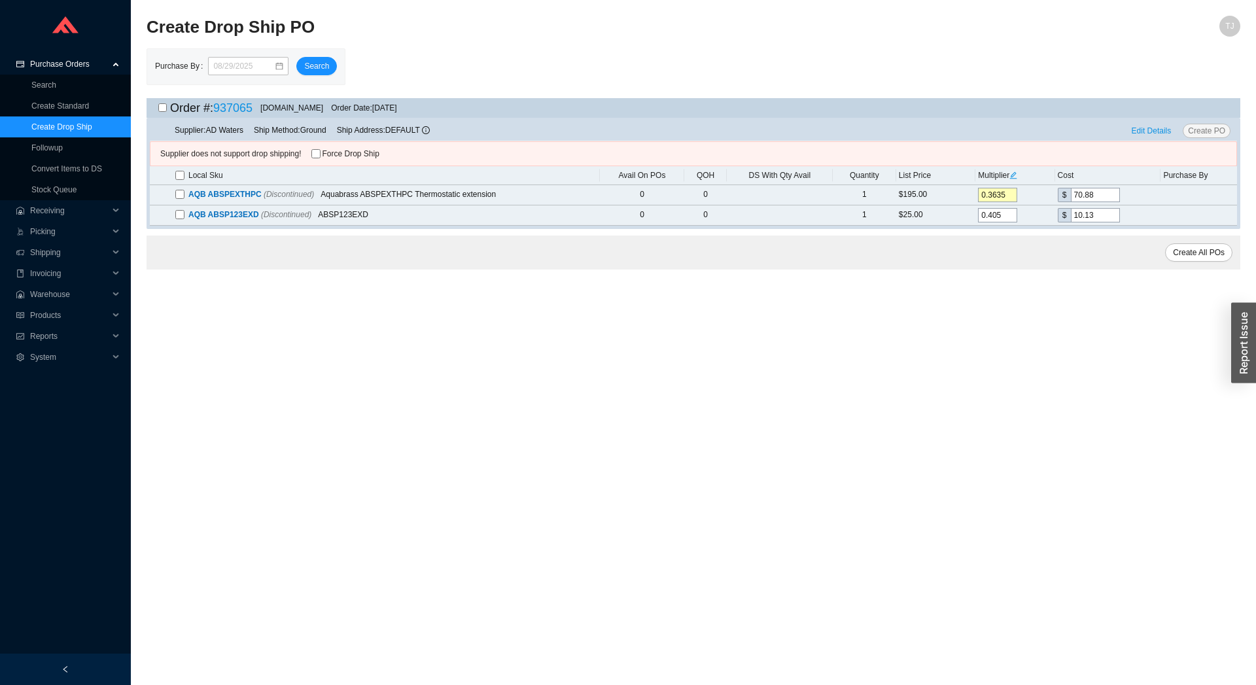
click at [180, 175] on input "checkbox" at bounding box center [179, 175] width 9 height 9
checkbox input "true"
click at [329, 151] on span "Force Drop Ship" at bounding box center [350, 154] width 57 height 8
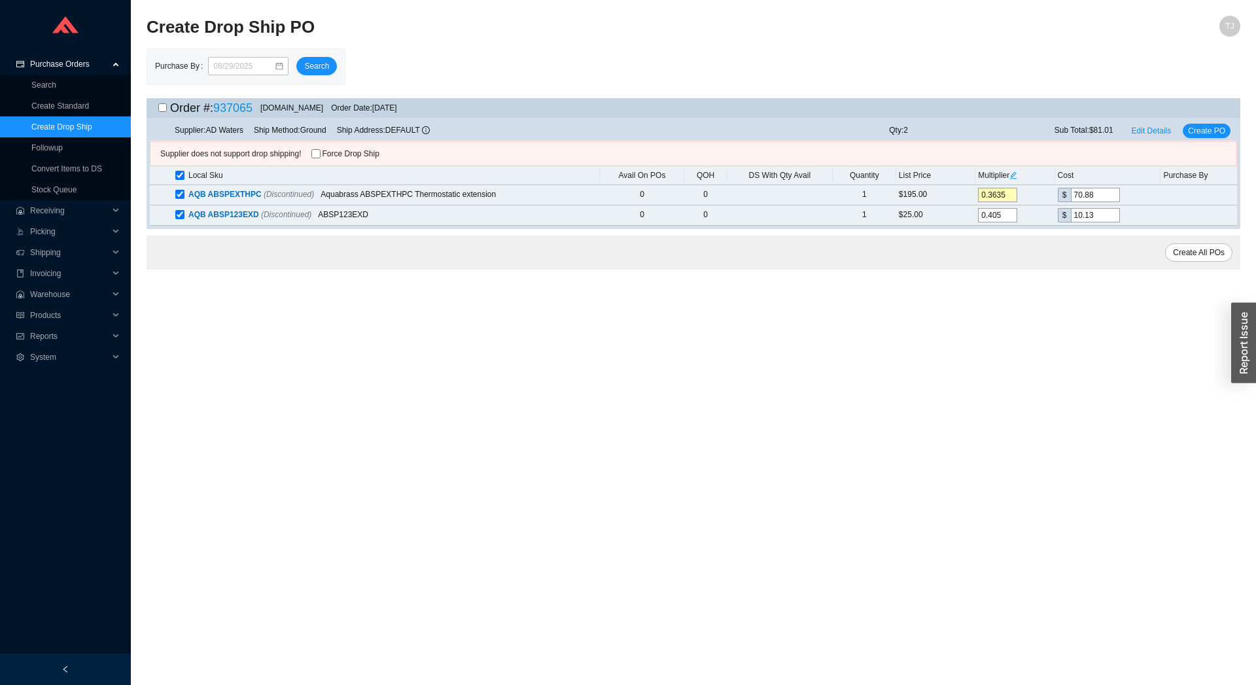
click at [320, 151] on input "Force Drop Ship" at bounding box center [315, 153] width 9 height 9
checkbox input "true"
click at [1213, 131] on span "Create PO" at bounding box center [1206, 130] width 37 height 13
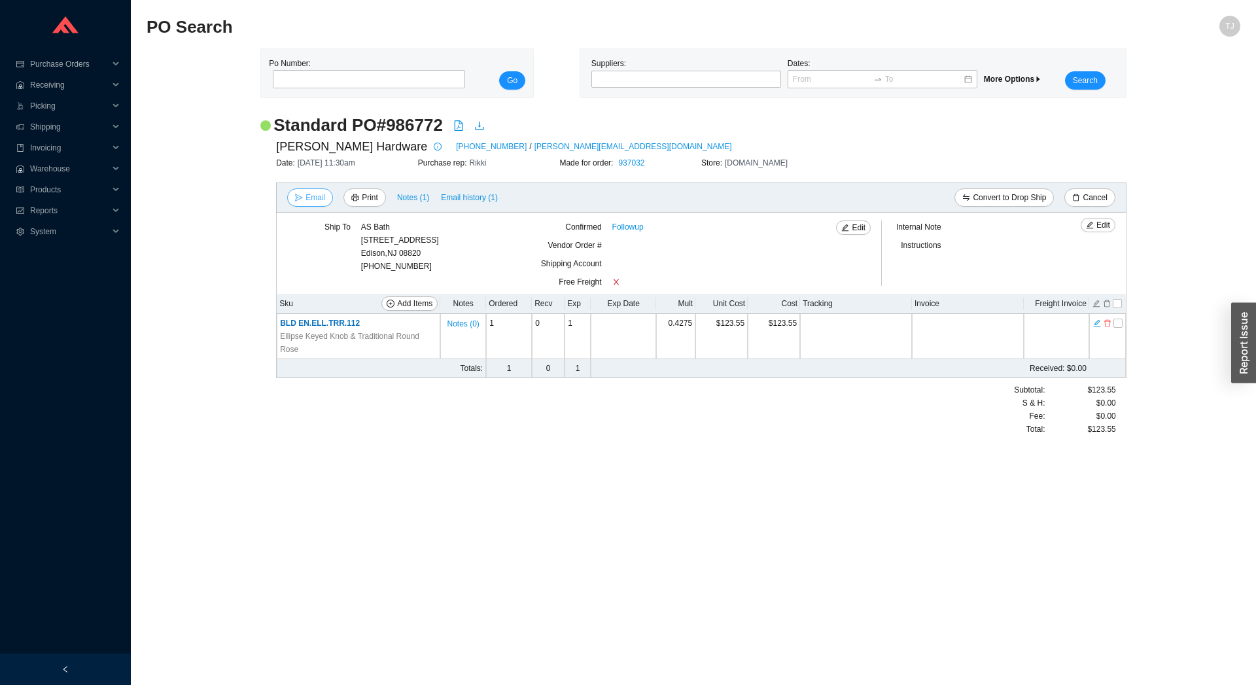
click at [309, 200] on span "Email" at bounding box center [315, 197] width 20 height 13
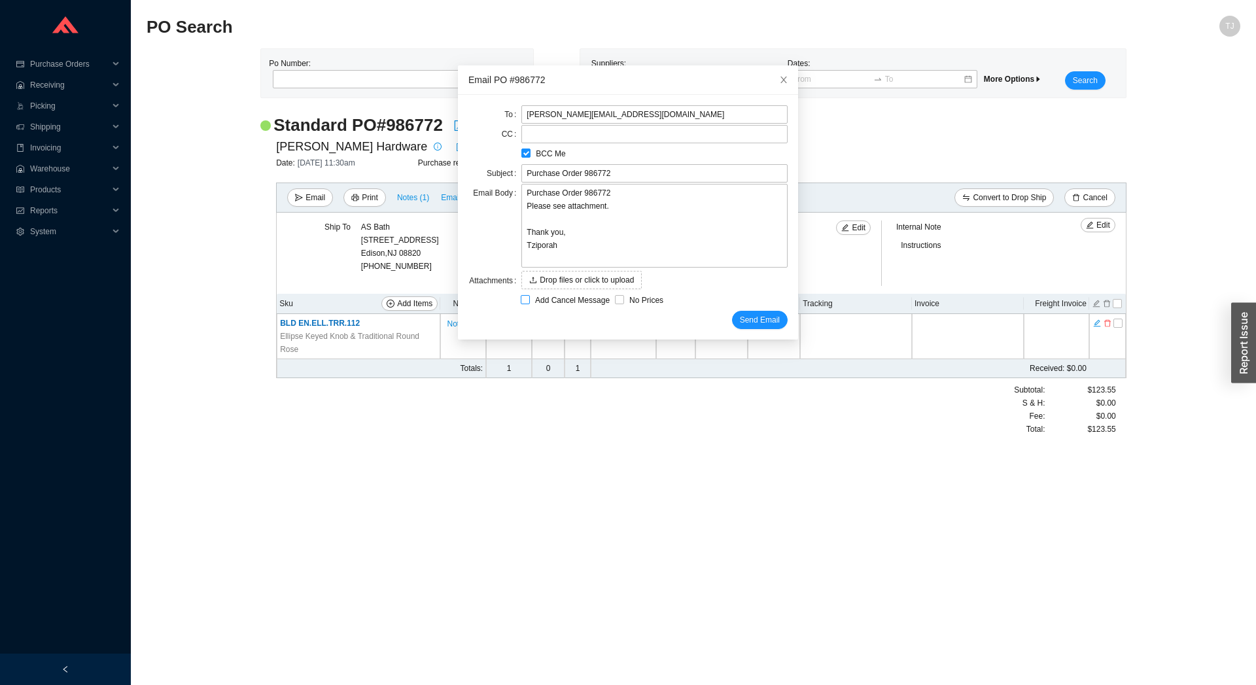
click at [530, 305] on span "Add Cancel Message" at bounding box center [572, 300] width 85 height 13
click at [524, 304] on input "Add Cancel Message" at bounding box center [525, 299] width 9 height 9
checkbox input "true"
type input "Purchase Order 986772 - PLEASE CANCEL"
type textarea "Please cancel and confirm via email. Thank you, Tziporah"
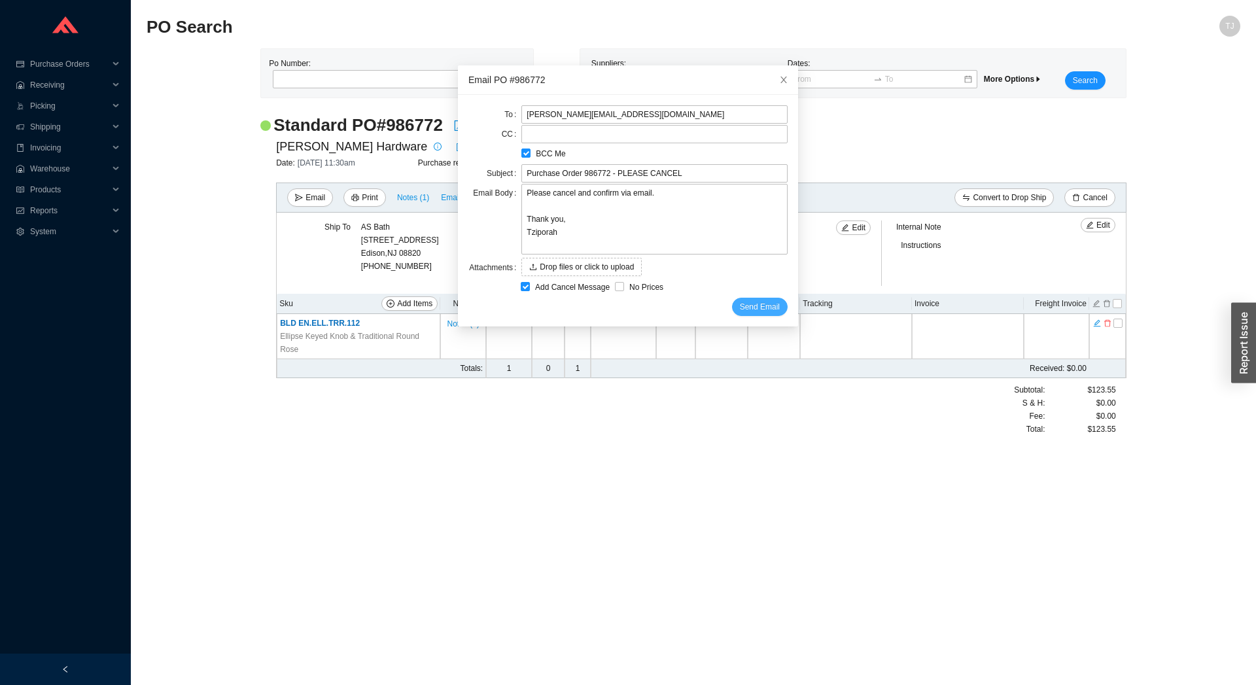
click at [740, 309] on span "Send Email" at bounding box center [760, 306] width 40 height 13
